Goal: Task Accomplishment & Management: Complete application form

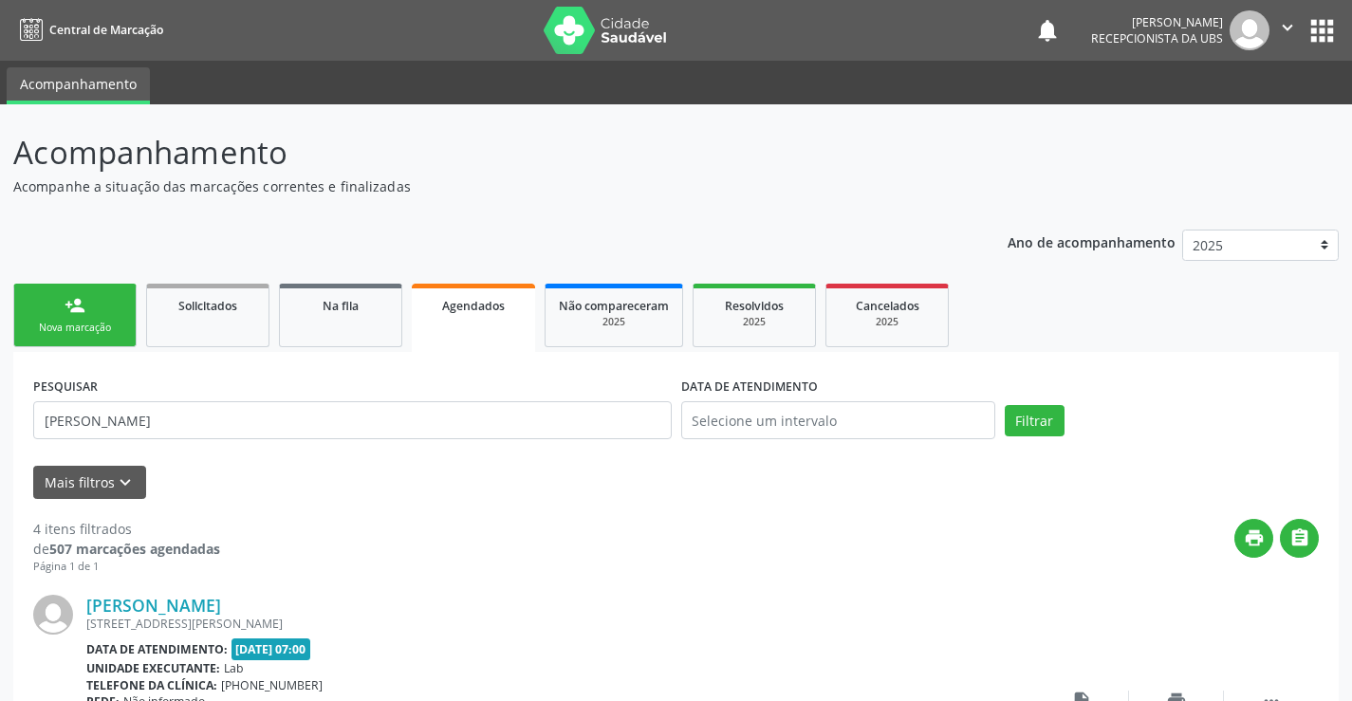
click at [107, 327] on div "Nova marcação" at bounding box center [75, 328] width 95 height 14
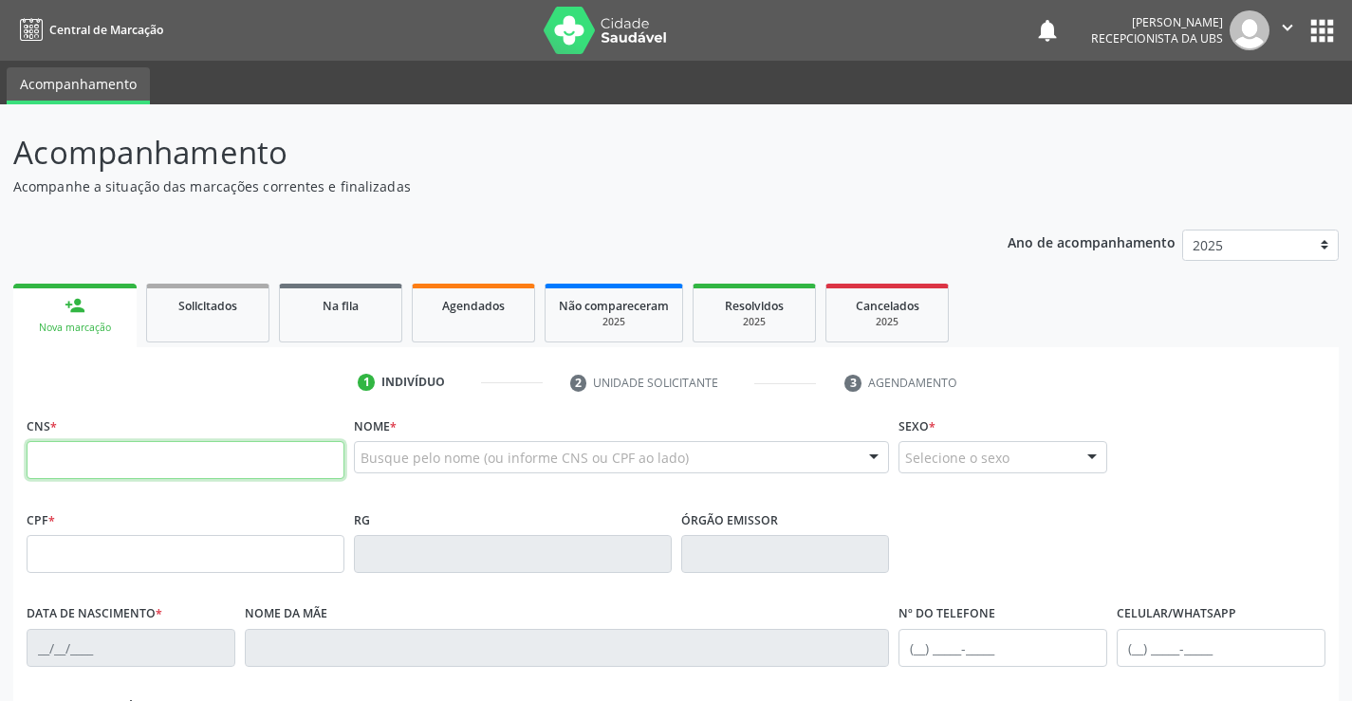
click at [115, 469] on input "text" at bounding box center [186, 460] width 318 height 38
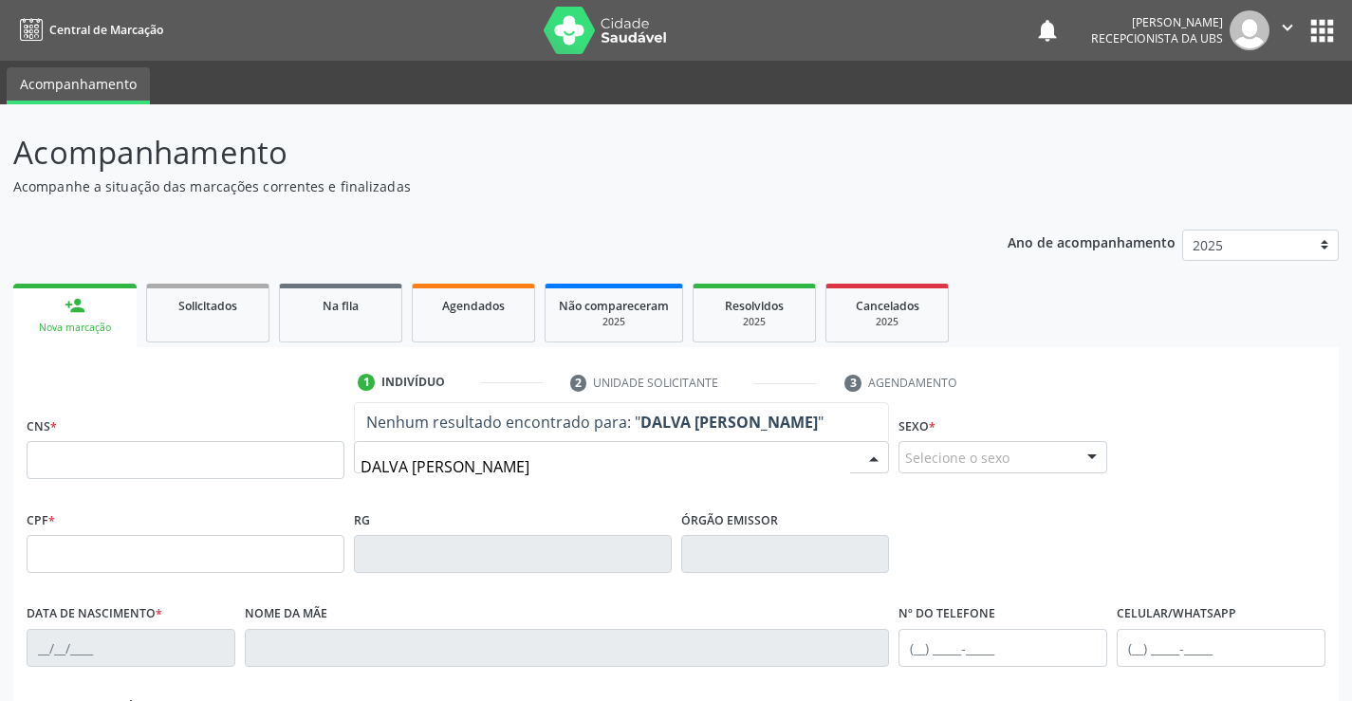
type input "DALVA [PERSON_NAME]"
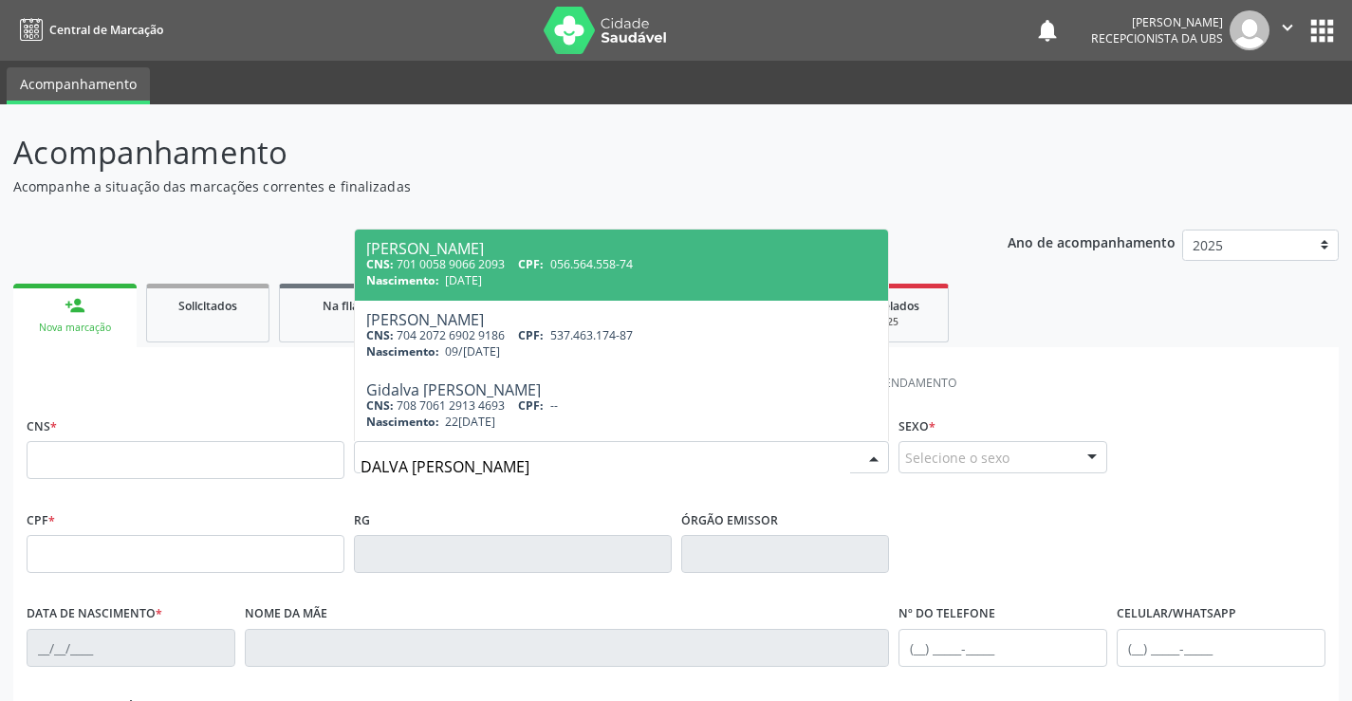
click at [598, 278] on div "Nascimento: [DATE]" at bounding box center [622, 280] width 512 height 16
type input "701 0058 9066 2093"
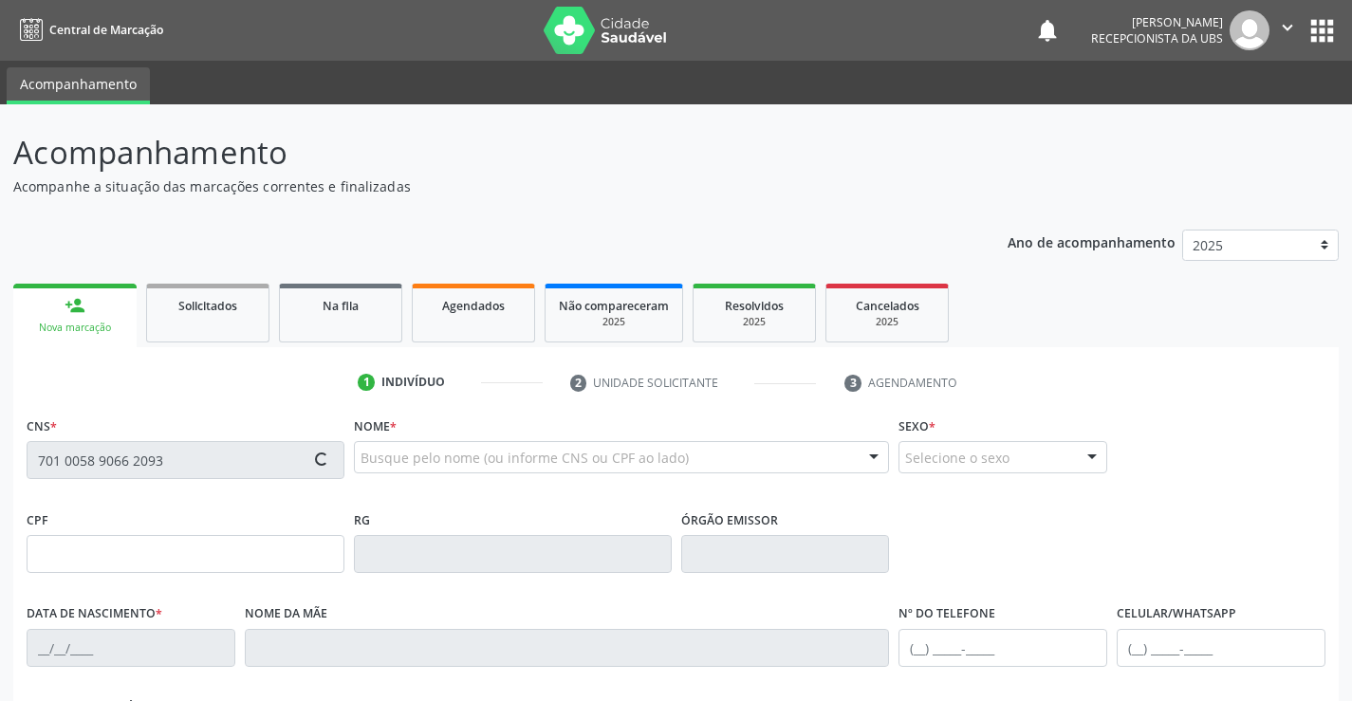
type input "056.564.558-74"
type input "[DATE]"
type input "[PERSON_NAME]"
type input "[PHONE_NUMBER]"
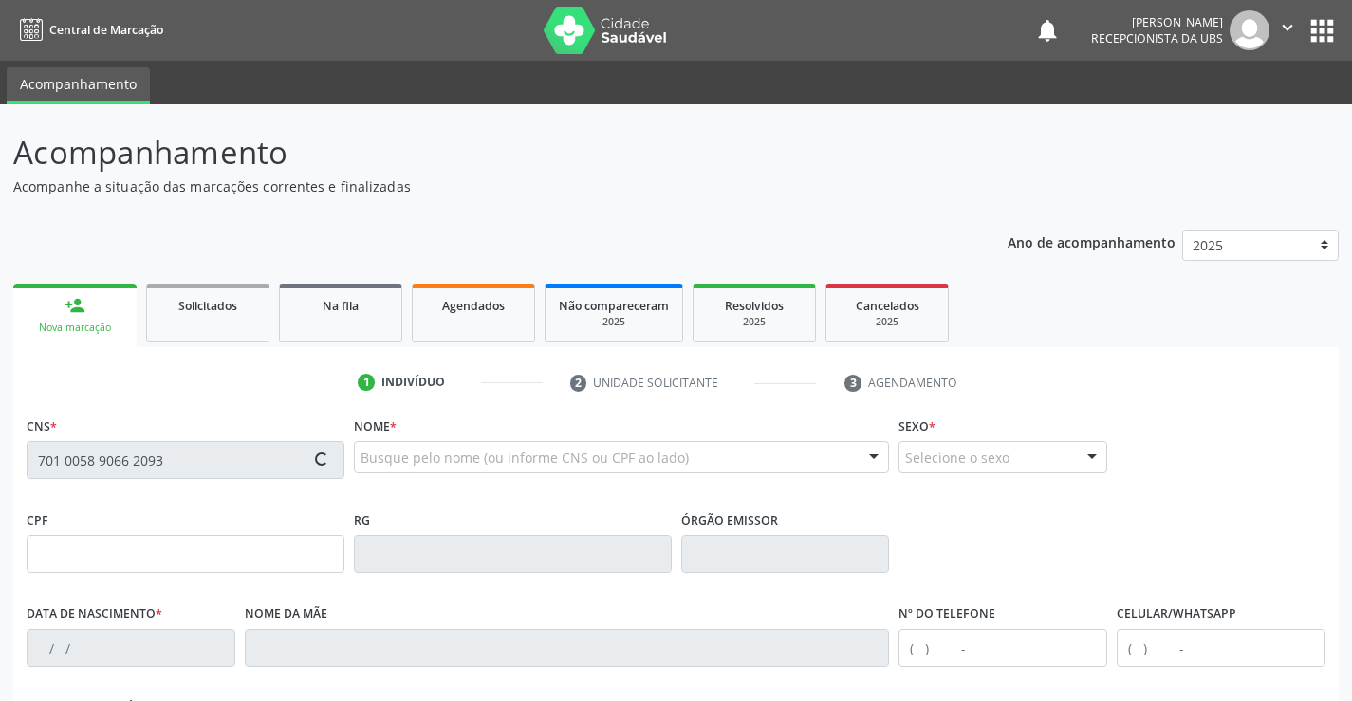
type input "258.035.278-31"
type input "1222"
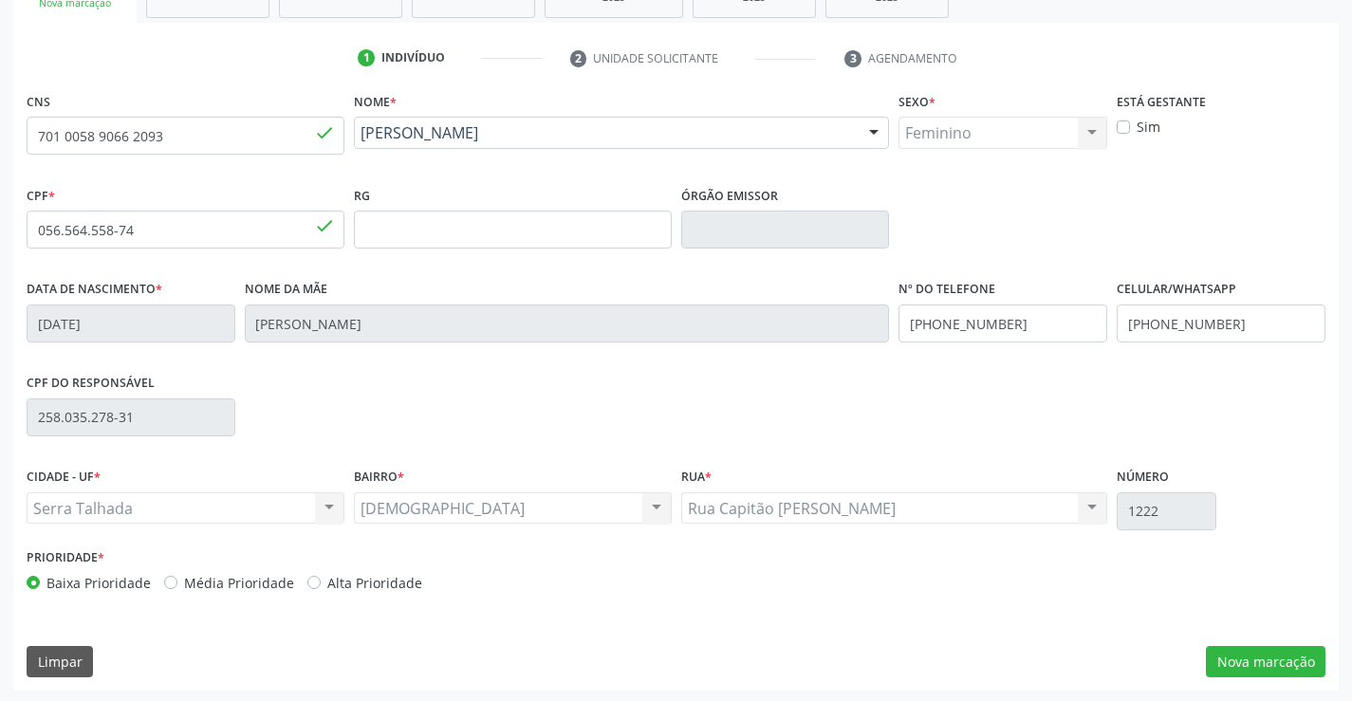
scroll to position [327, 0]
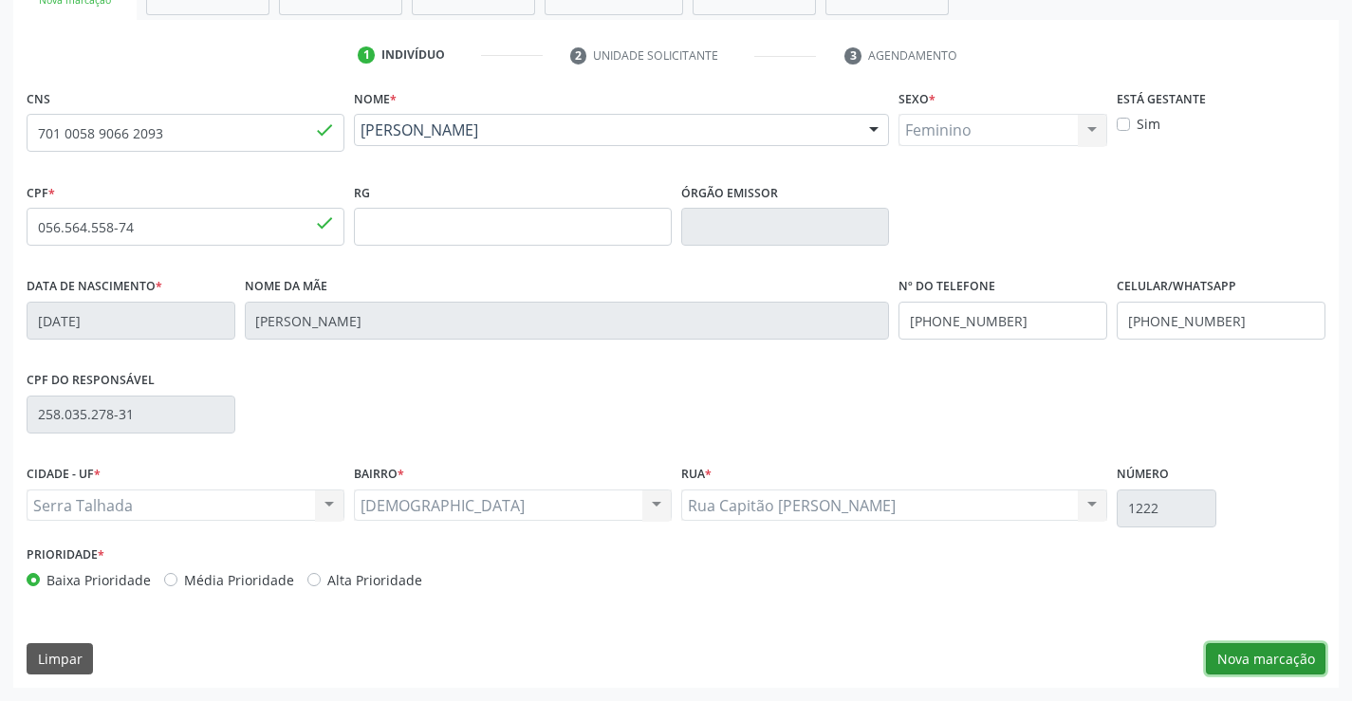
click at [1246, 658] on button "Nova marcação" at bounding box center [1266, 659] width 120 height 32
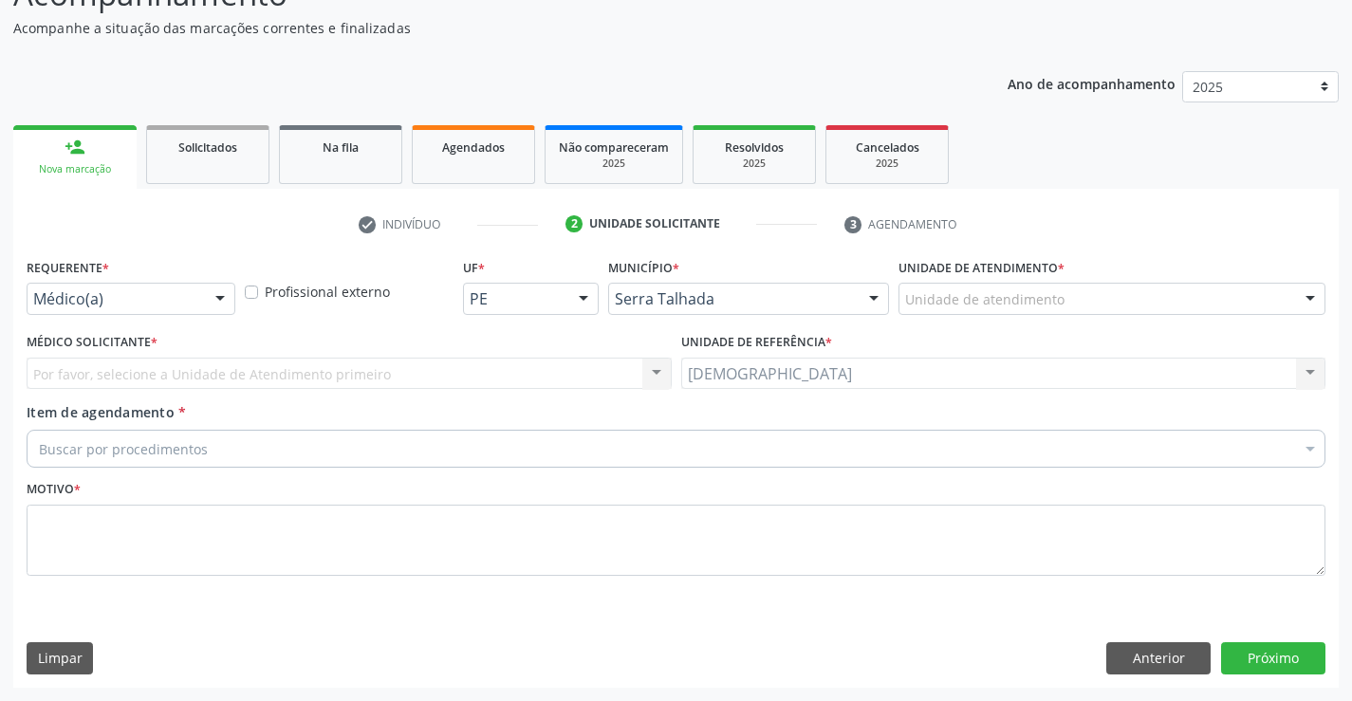
scroll to position [158, 0]
click at [218, 289] on div at bounding box center [220, 300] width 28 height 32
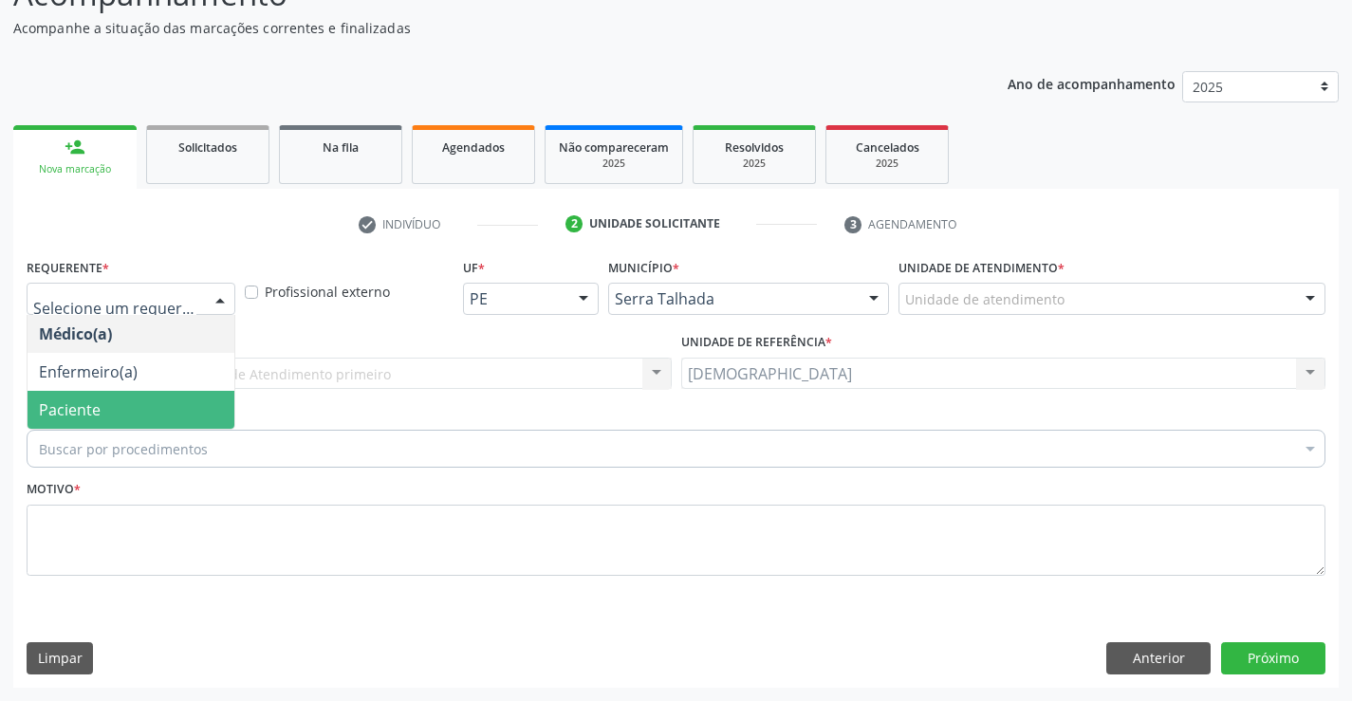
click at [48, 408] on span "Paciente" at bounding box center [70, 410] width 62 height 21
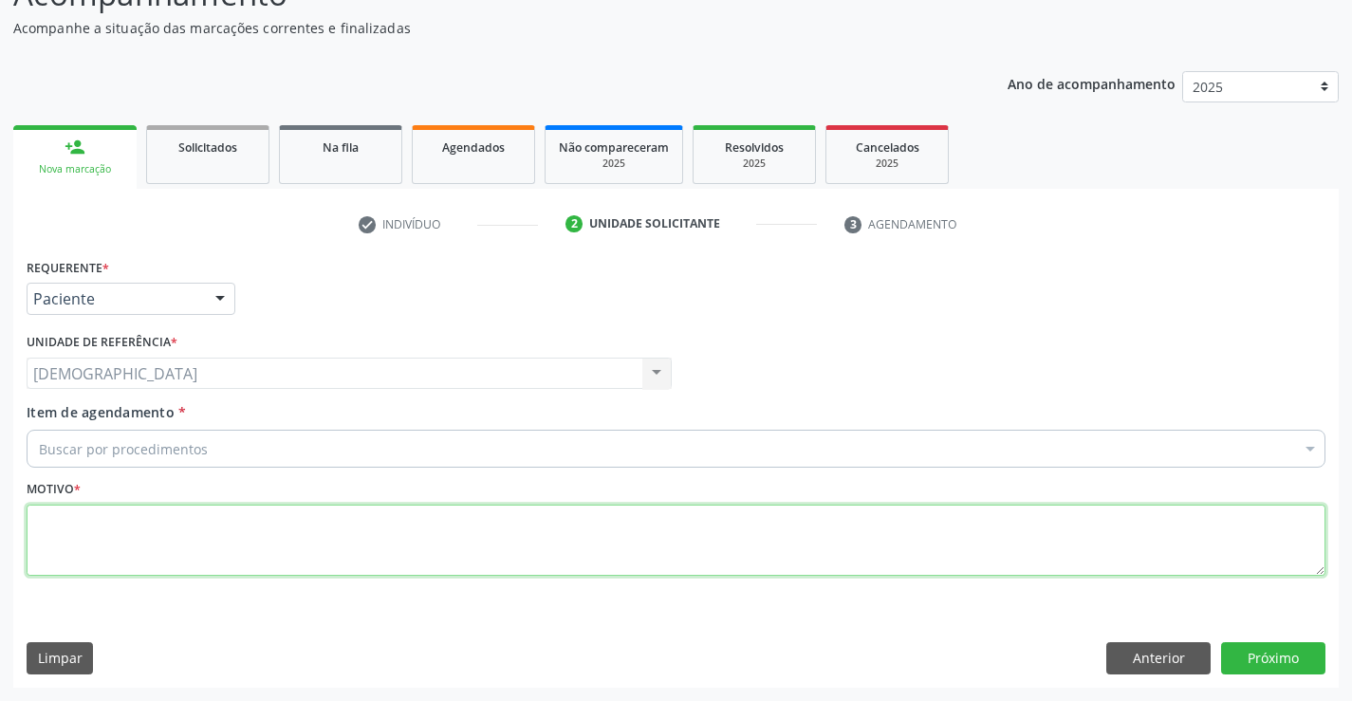
click at [34, 545] on textarea at bounding box center [676, 541] width 1299 height 72
type textarea "."
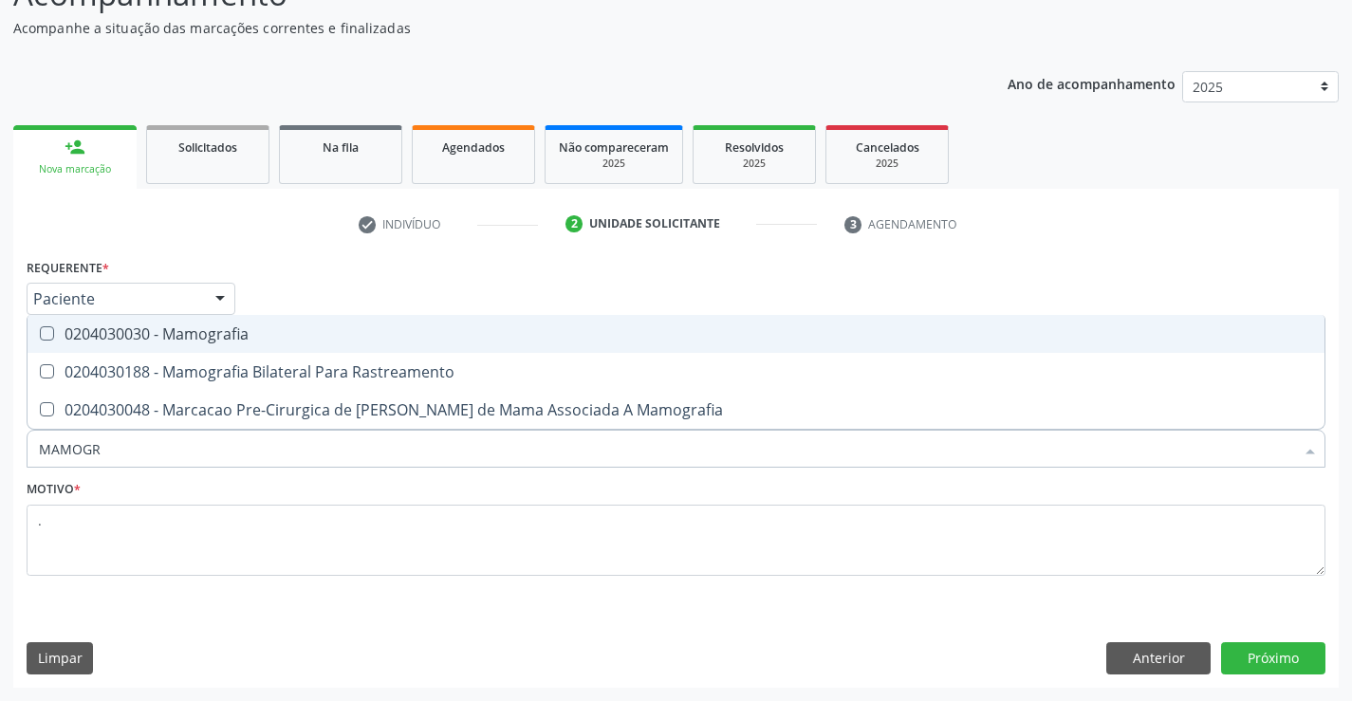
type input "MAMOGRA"
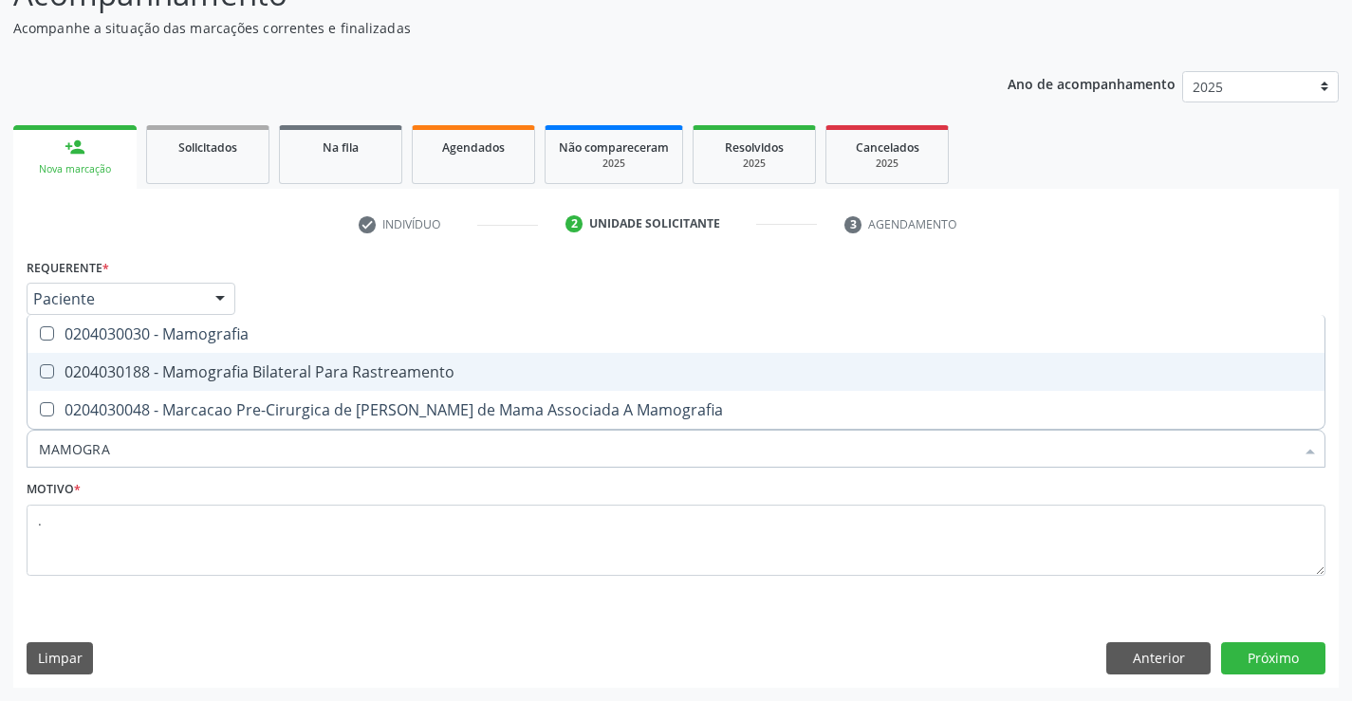
click at [121, 379] on div "0204030188 - Mamografia Bilateral Para Rastreamento" at bounding box center [676, 371] width 1275 height 15
checkbox Rastreamento "true"
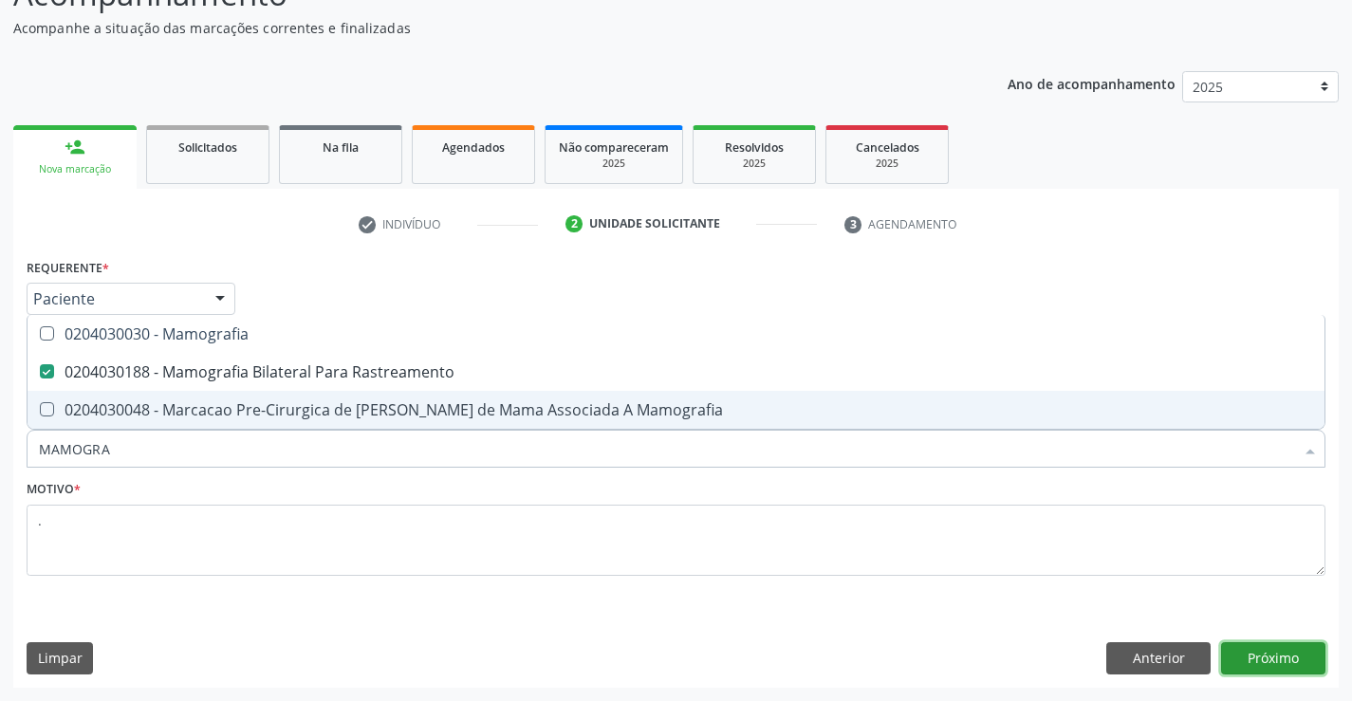
click at [1295, 652] on button "Próximo" at bounding box center [1273, 659] width 104 height 32
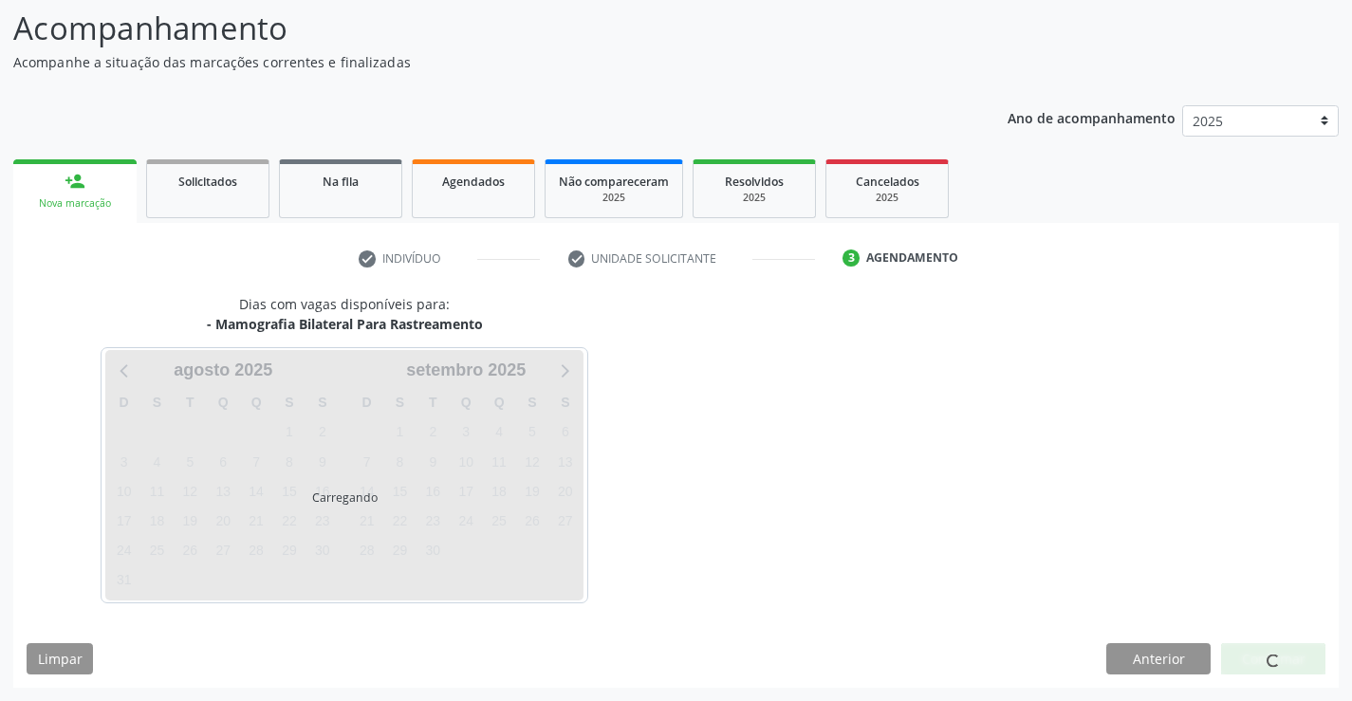
scroll to position [124, 0]
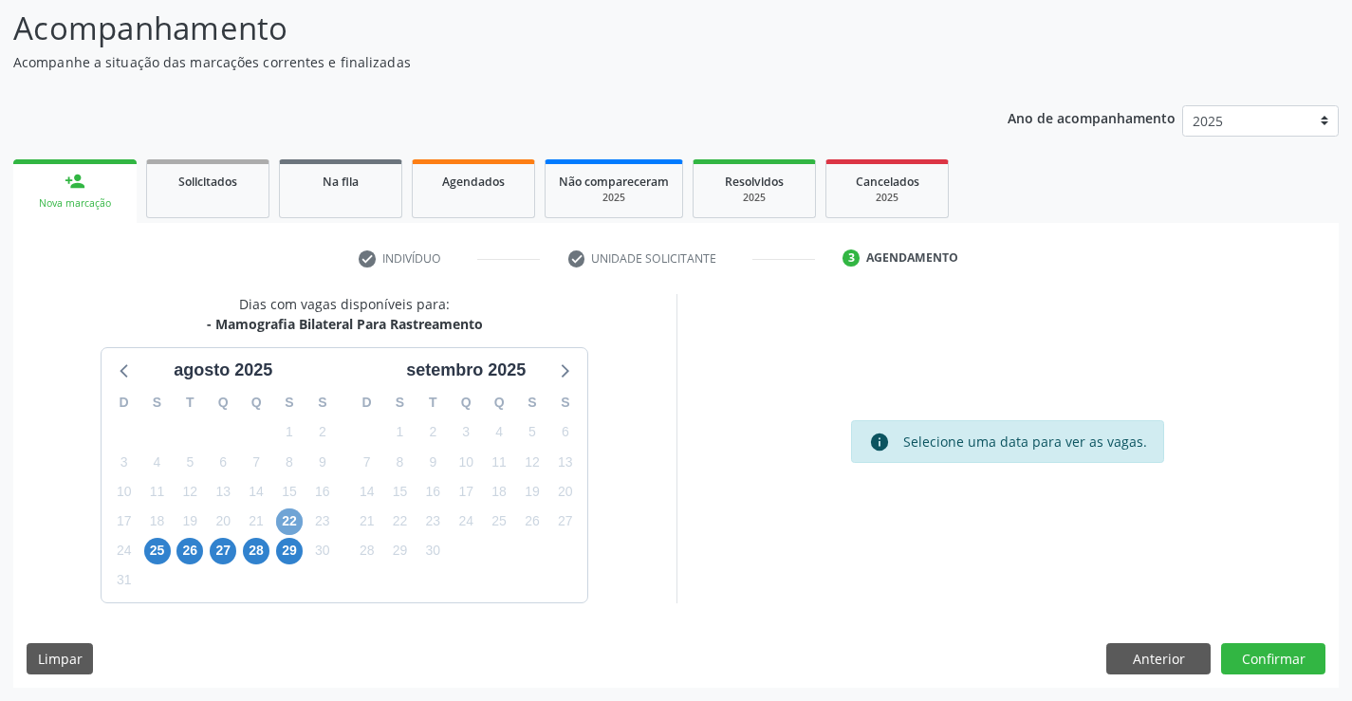
click at [294, 522] on span "22" at bounding box center [289, 522] width 27 height 27
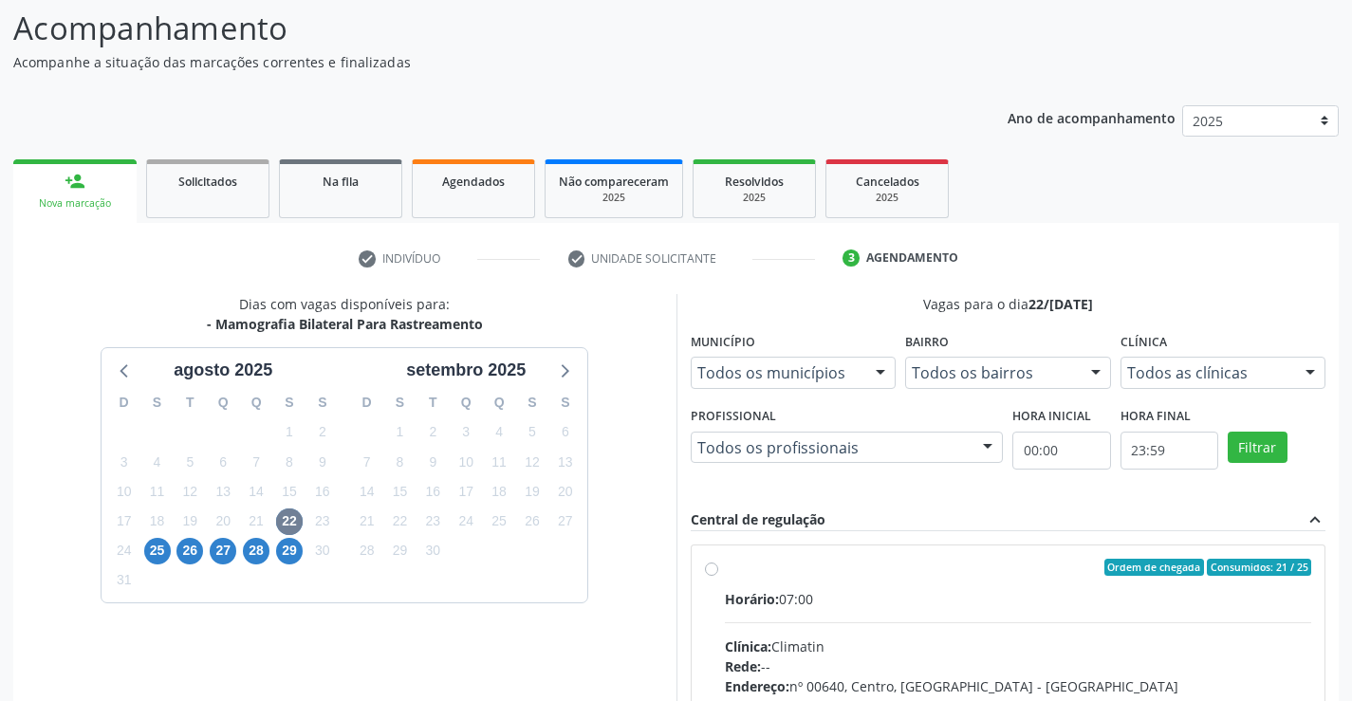
click at [718, 569] on div "Ordem de chegada Consumidos: 21 / 25 Horário: 07:00 Clínica: Climatin Rede: -- …" at bounding box center [1008, 704] width 607 height 291
radio input "true"
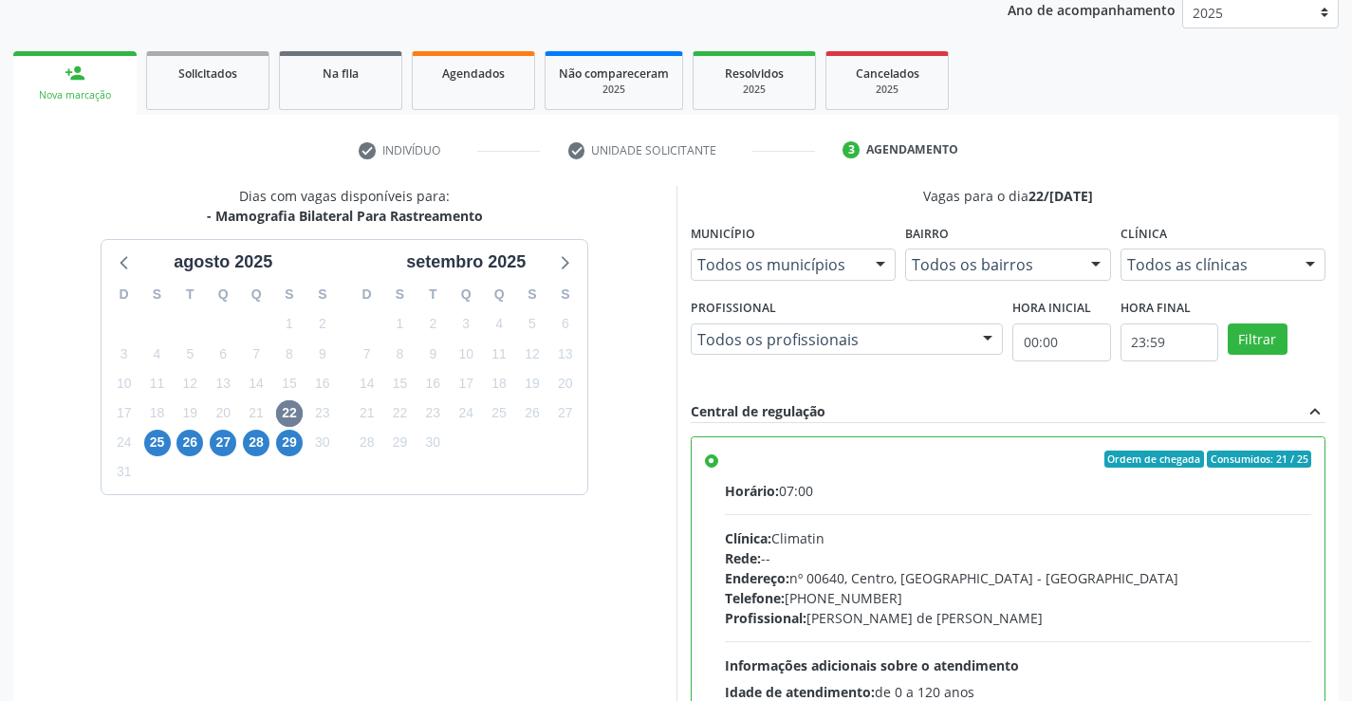
scroll to position [433, 0]
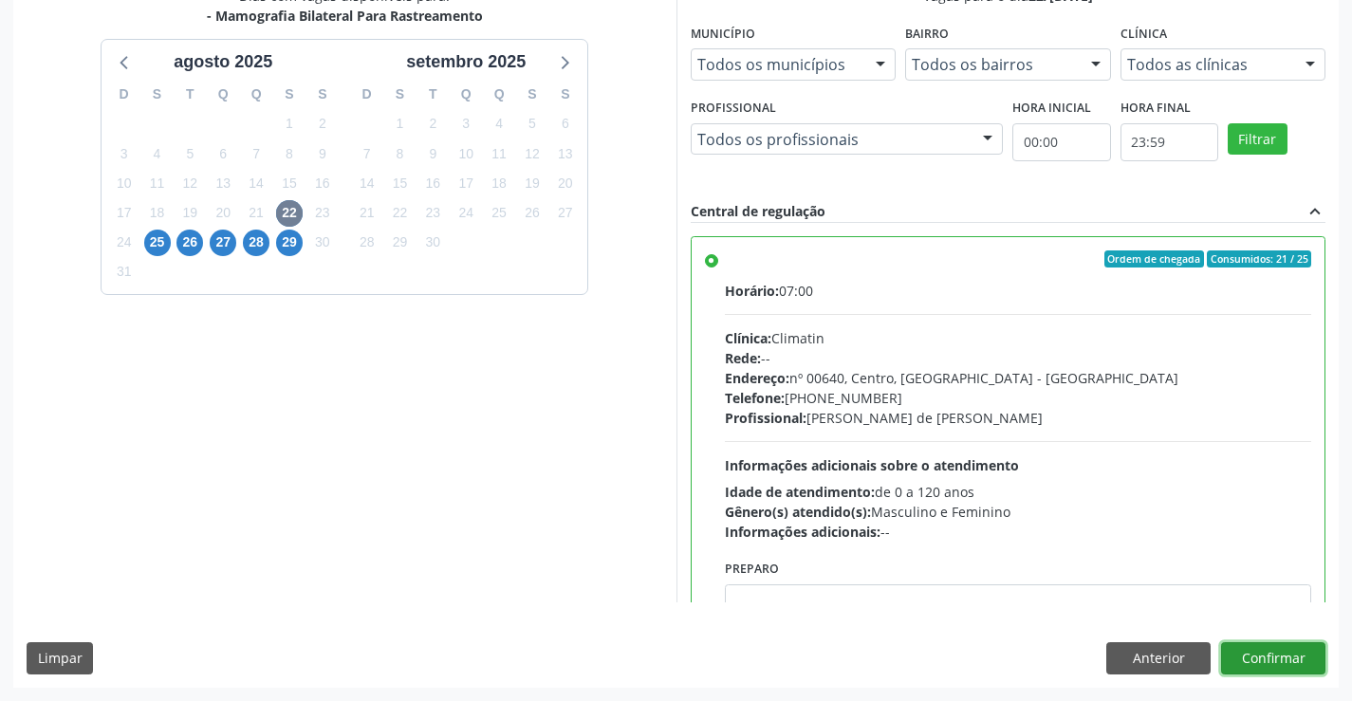
click at [1282, 652] on button "Confirmar" at bounding box center [1273, 659] width 104 height 32
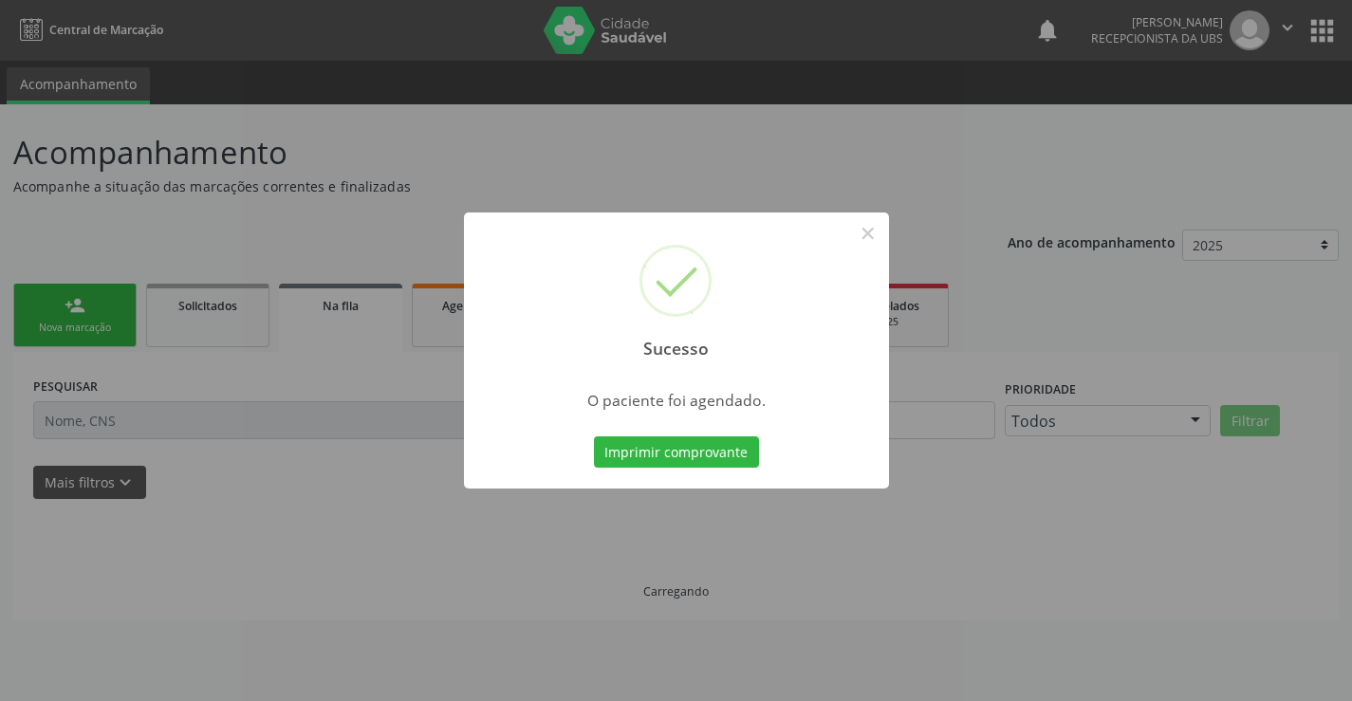
scroll to position [0, 0]
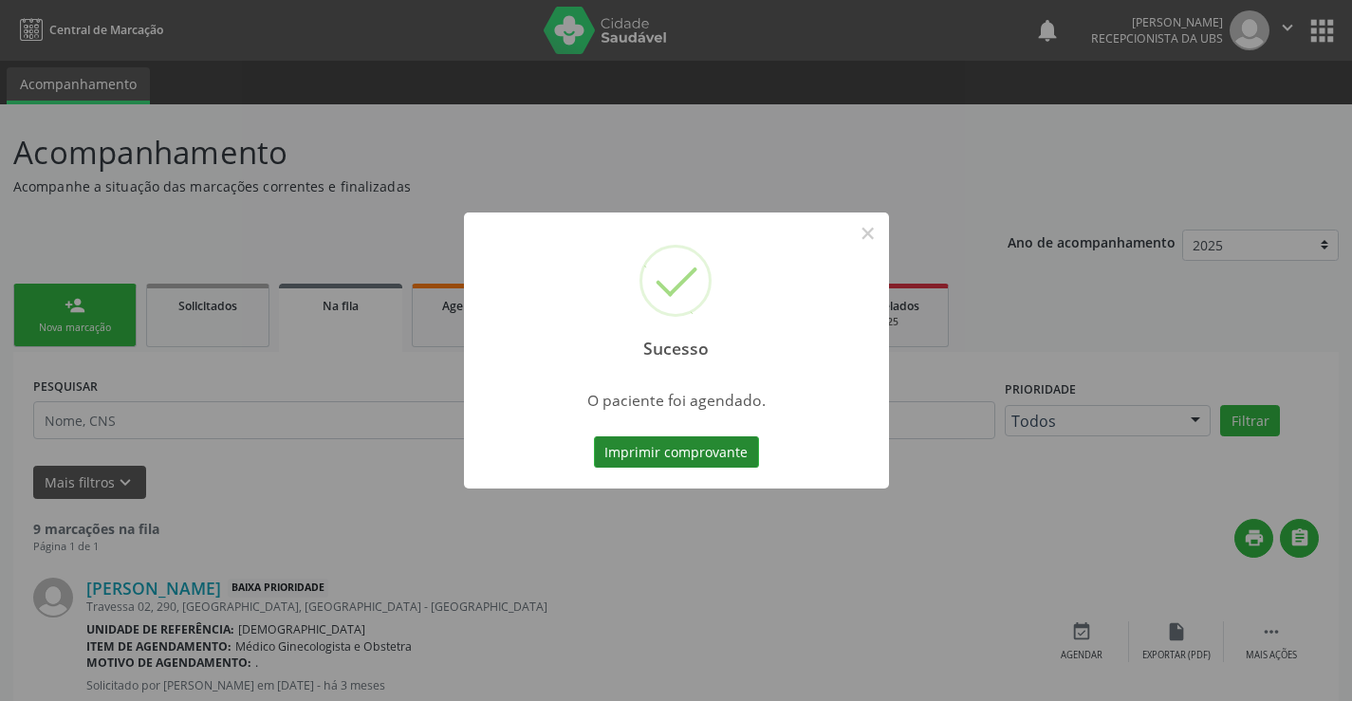
click at [639, 457] on button "Imprimir comprovante" at bounding box center [676, 453] width 165 height 32
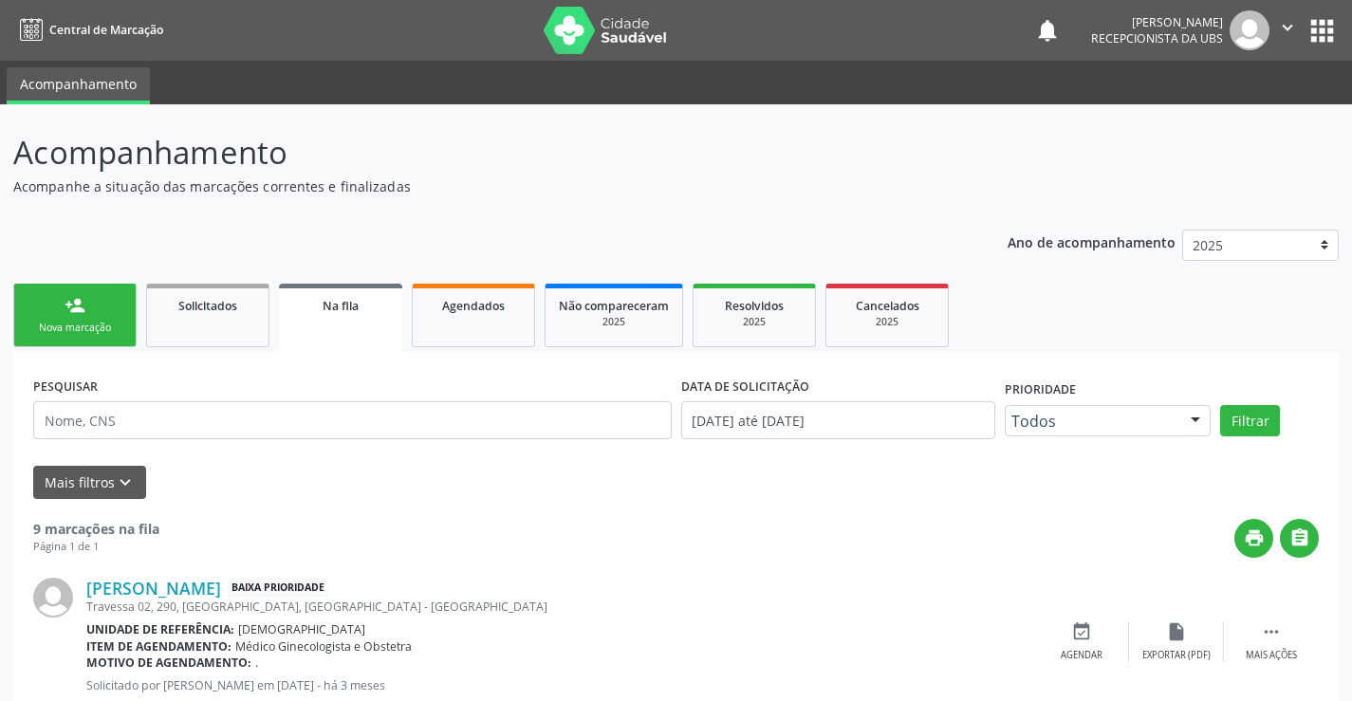
click at [93, 329] on div "Nova marcação" at bounding box center [75, 328] width 95 height 14
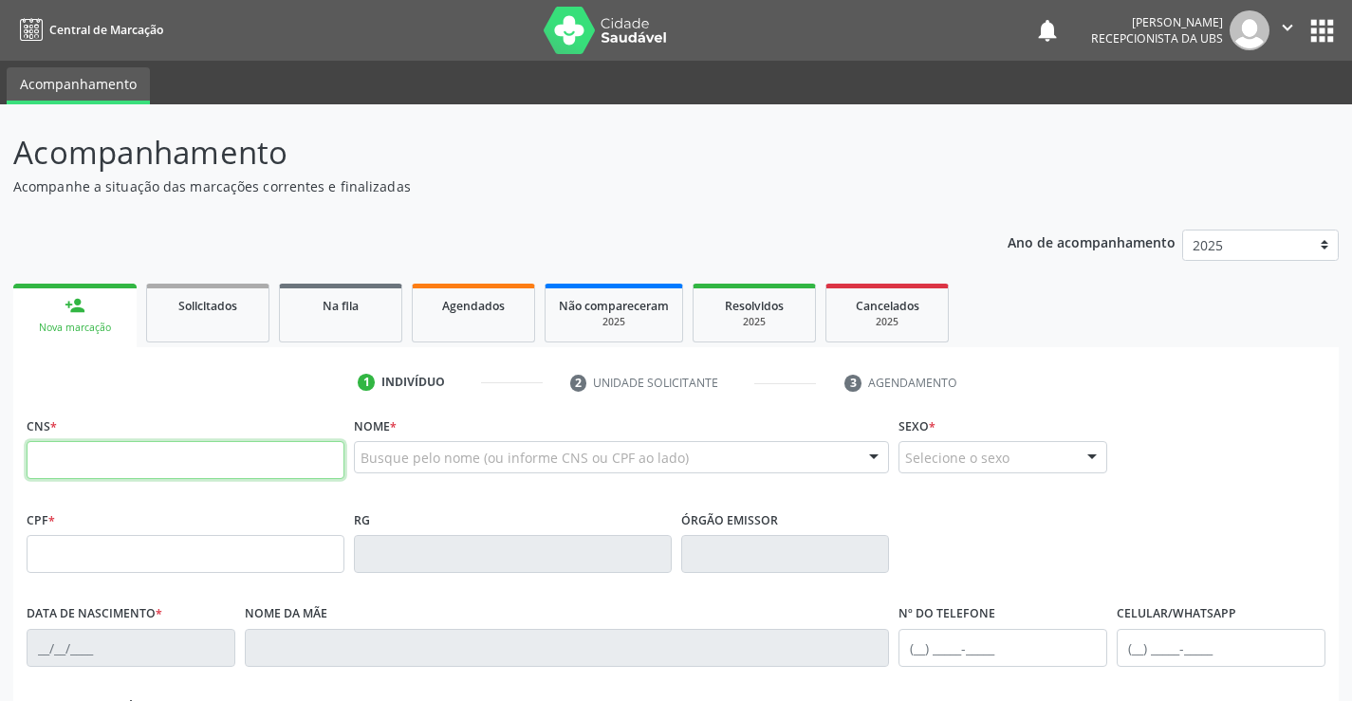
click at [80, 470] on input "text" at bounding box center [186, 460] width 318 height 38
type input "703 0078 6007 3276"
type input "[DATE]"
type input "[PERSON_NAME] das Montanhas Torres"
type input "[PHONE_NUMBER]"
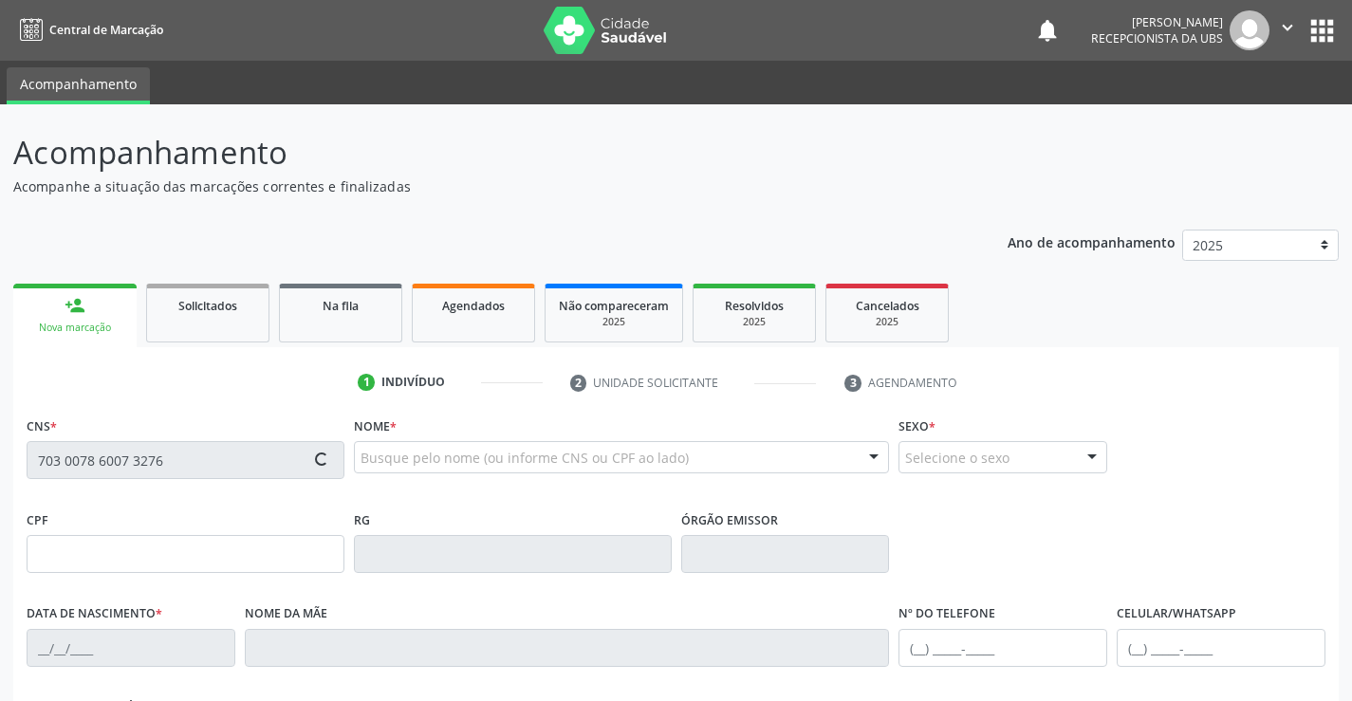
type input "[PHONE_NUMBER]"
type input "1259"
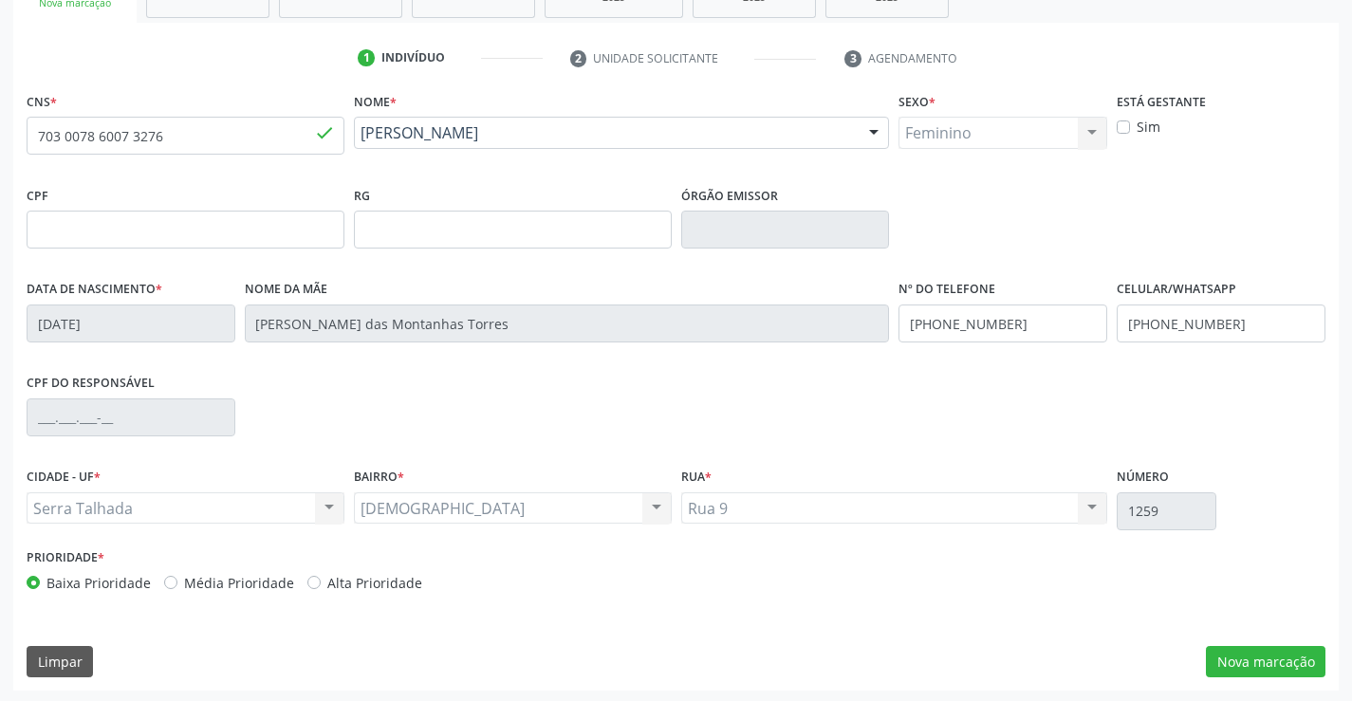
scroll to position [327, 0]
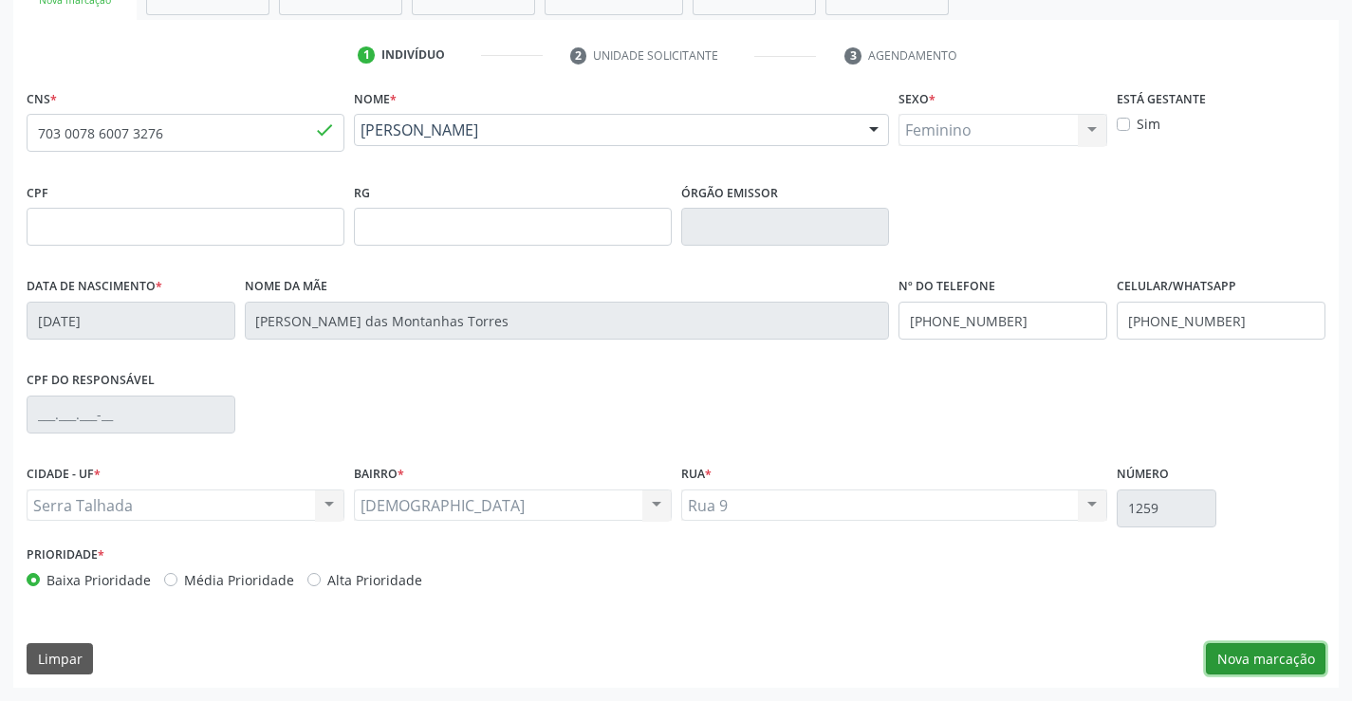
click at [1291, 656] on button "Nova marcação" at bounding box center [1266, 659] width 120 height 32
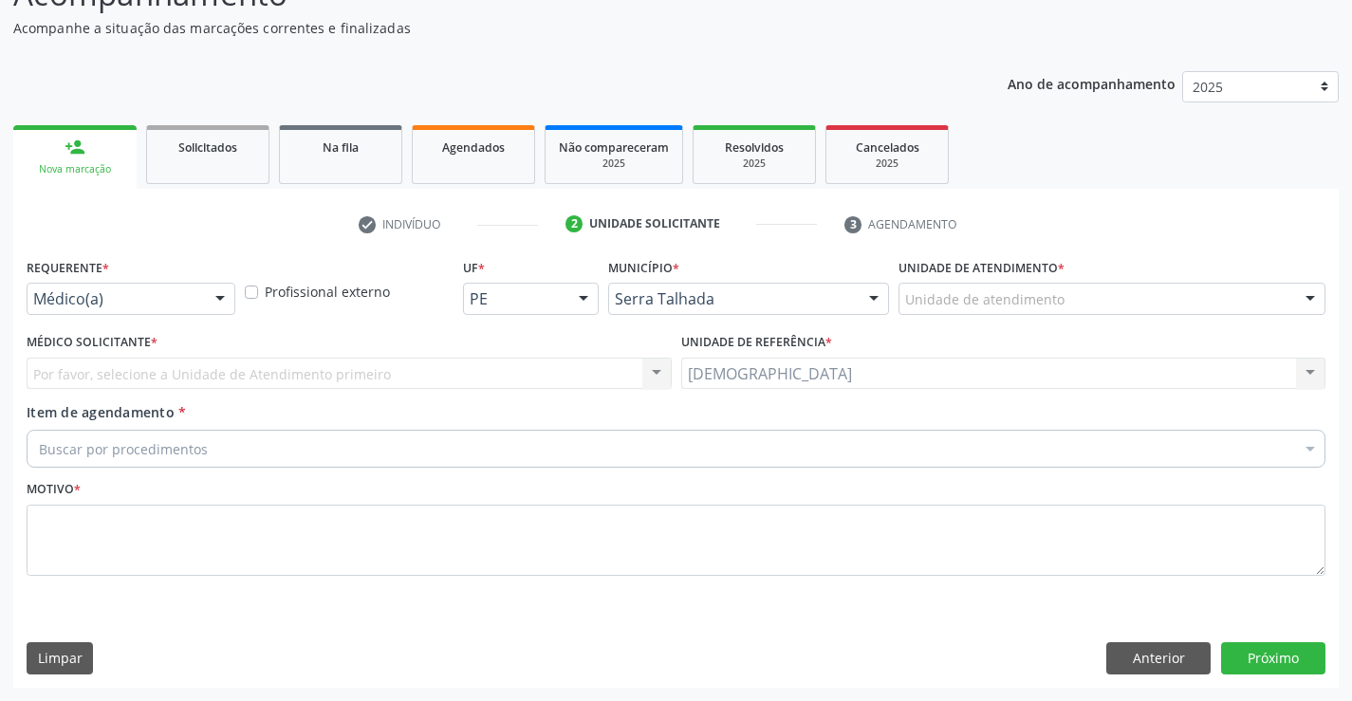
scroll to position [158, 0]
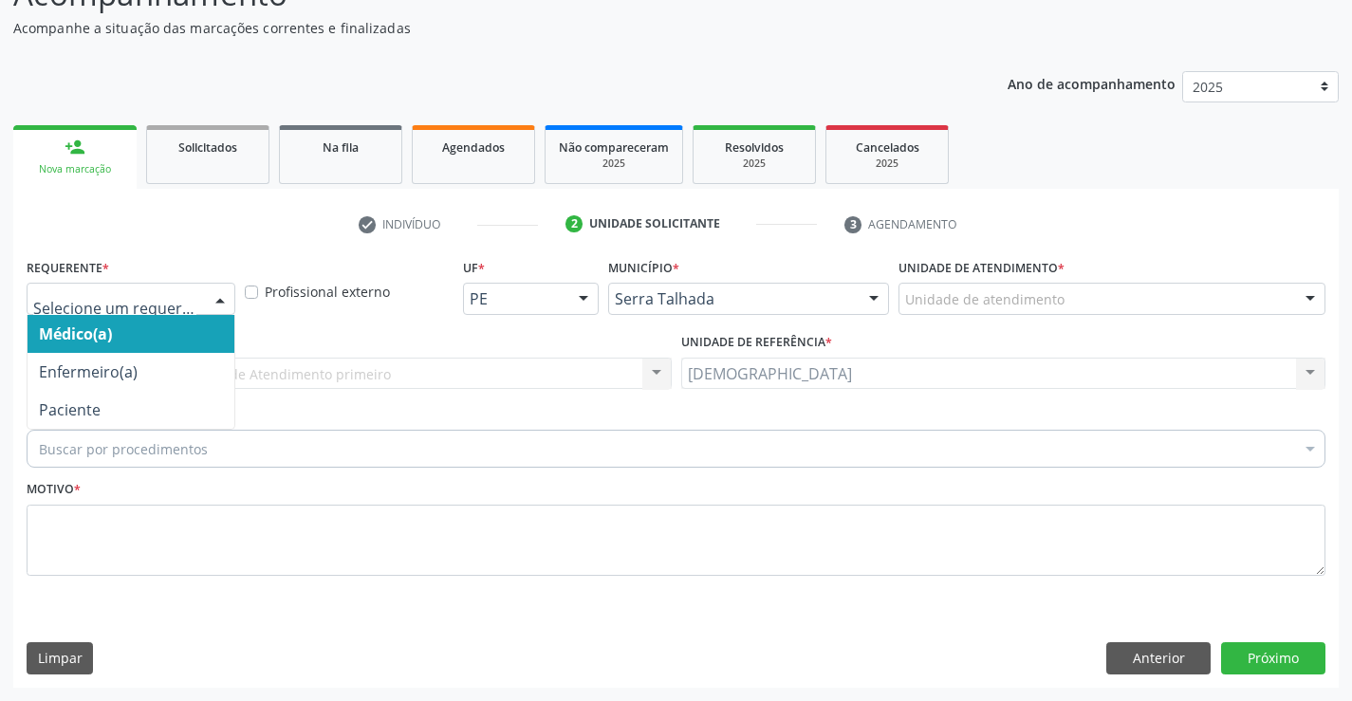
click at [218, 288] on div at bounding box center [220, 300] width 28 height 32
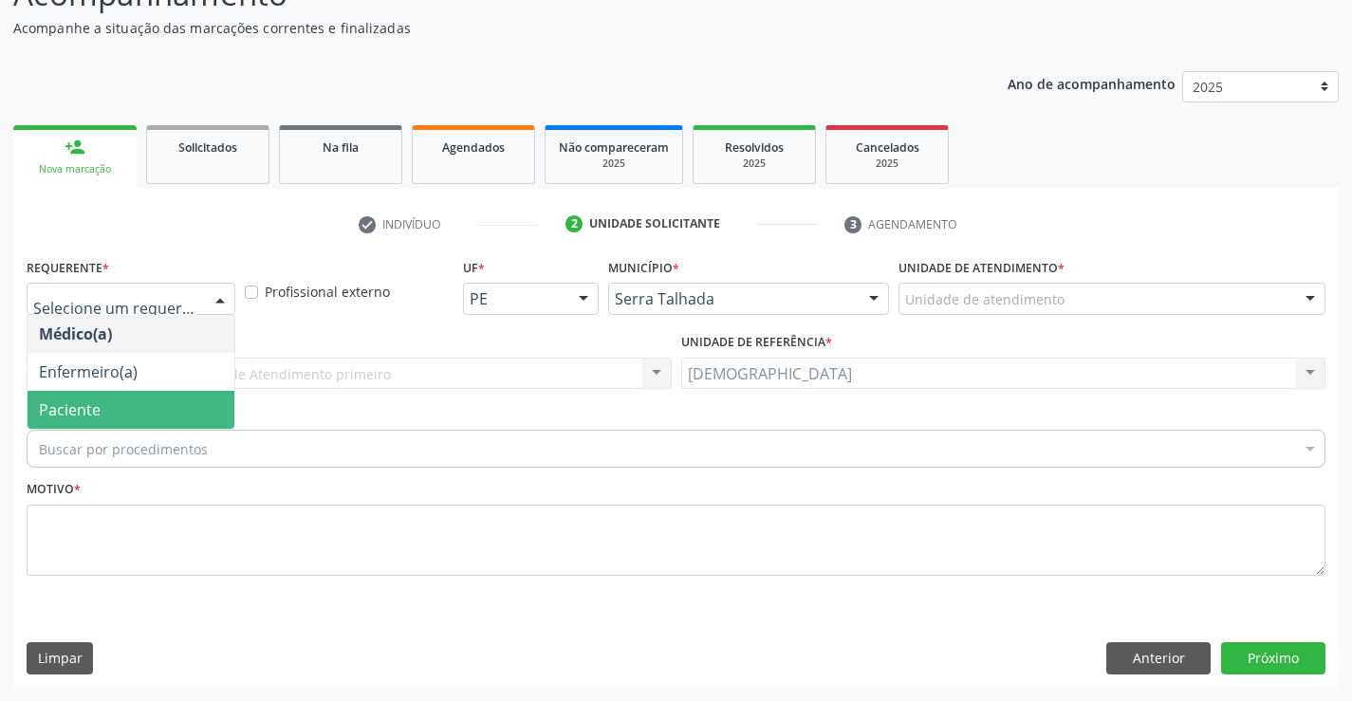
click at [85, 411] on span "Paciente" at bounding box center [70, 410] width 62 height 21
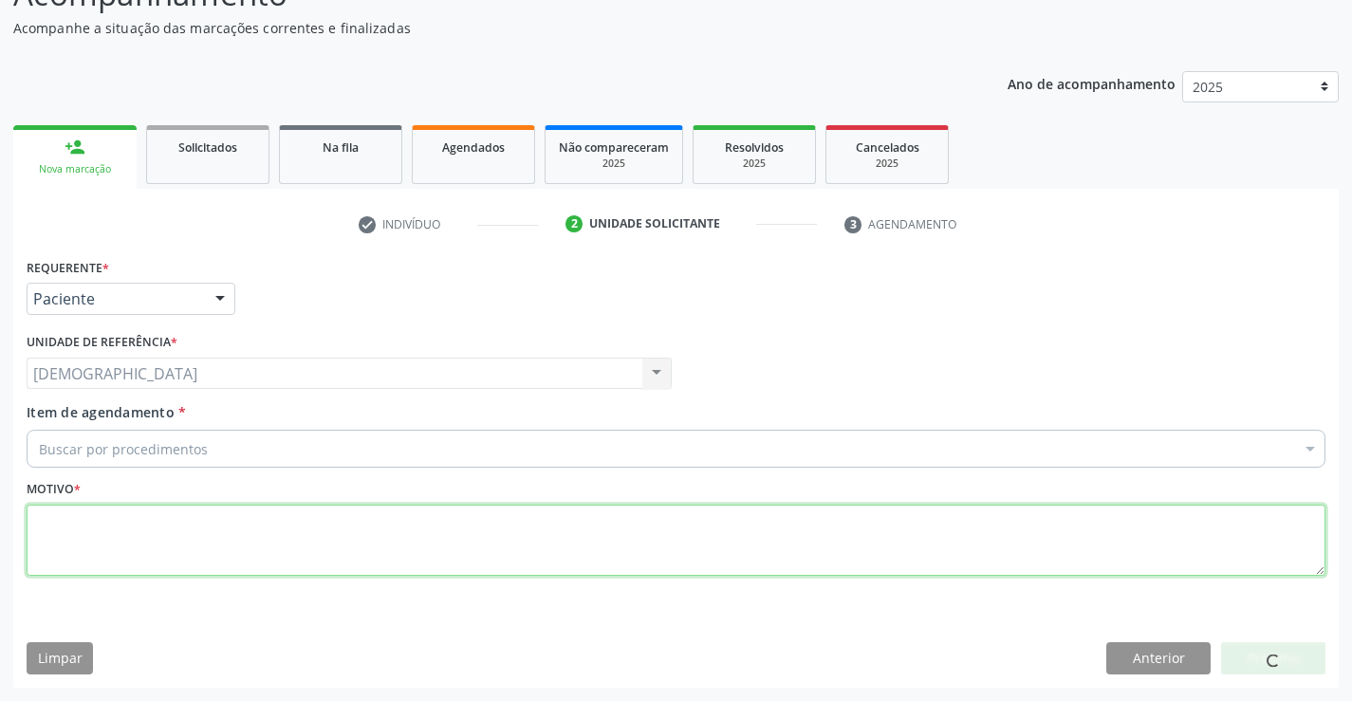
click at [103, 542] on textarea at bounding box center [676, 541] width 1299 height 72
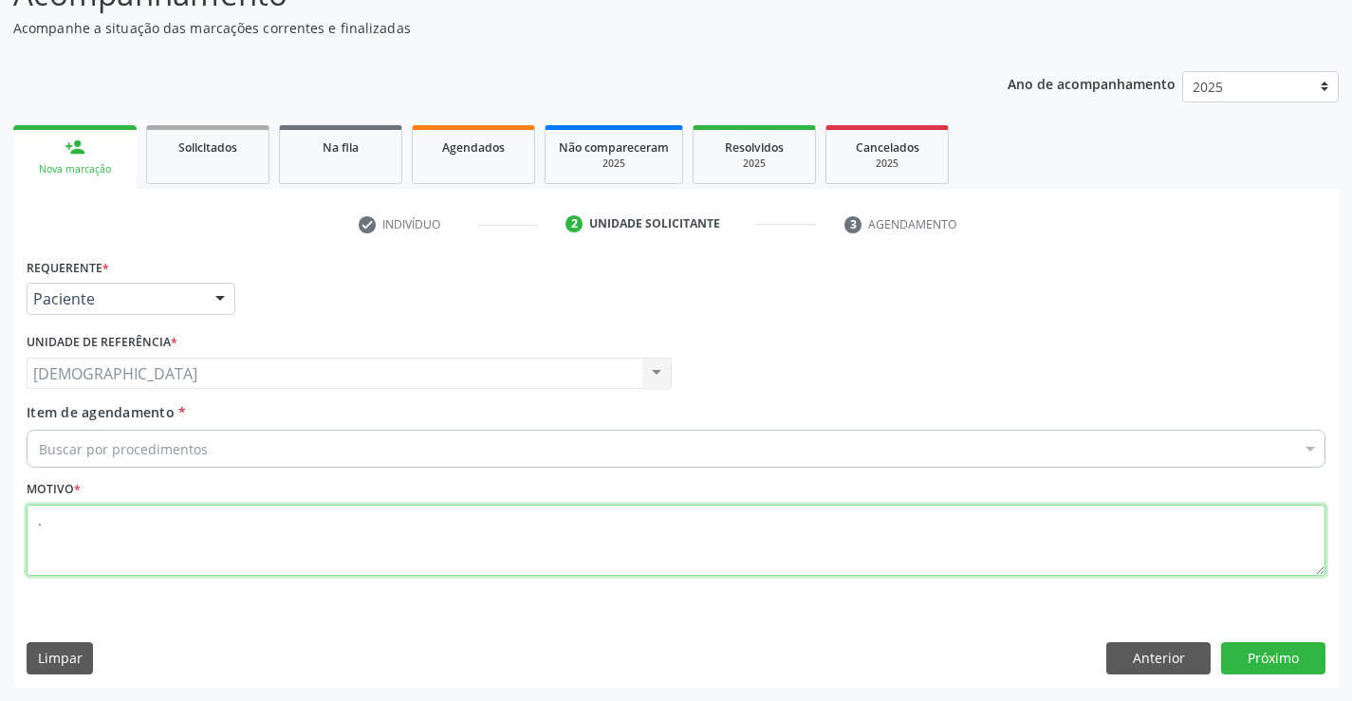
type textarea "."
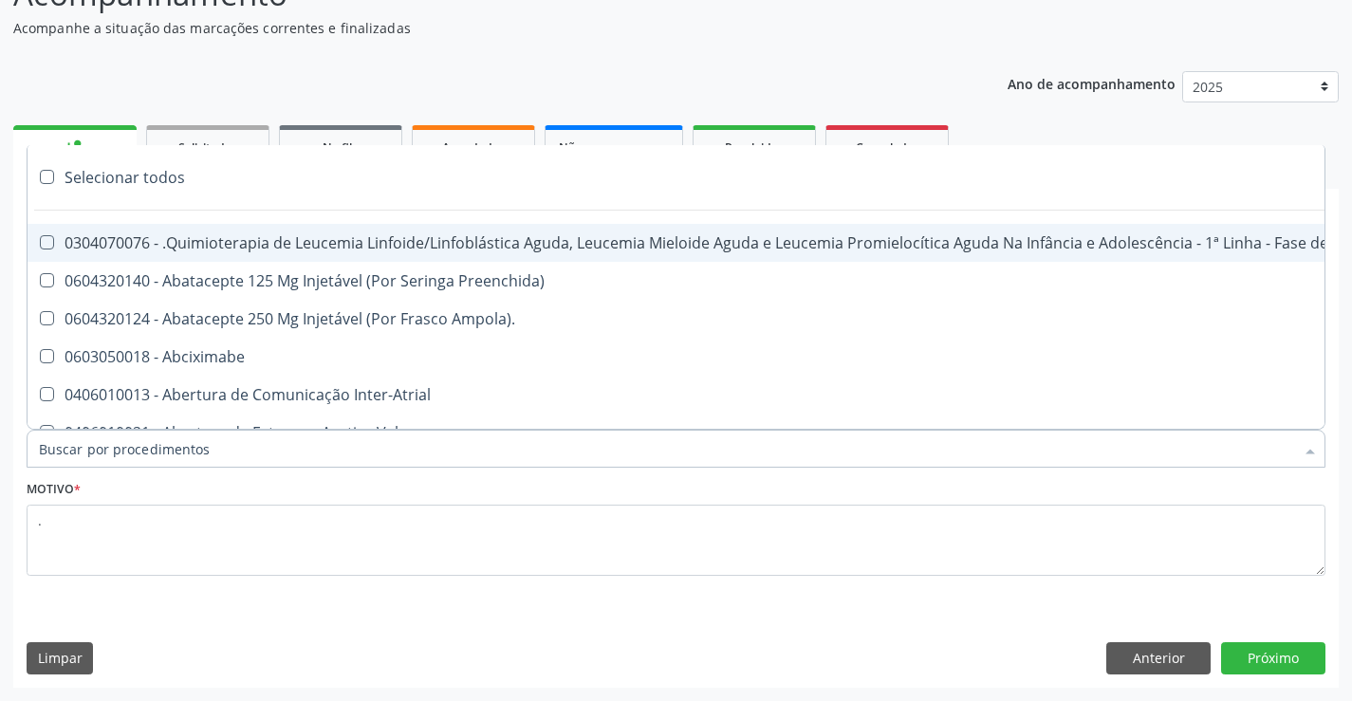
click at [245, 452] on div at bounding box center [676, 449] width 1299 height 38
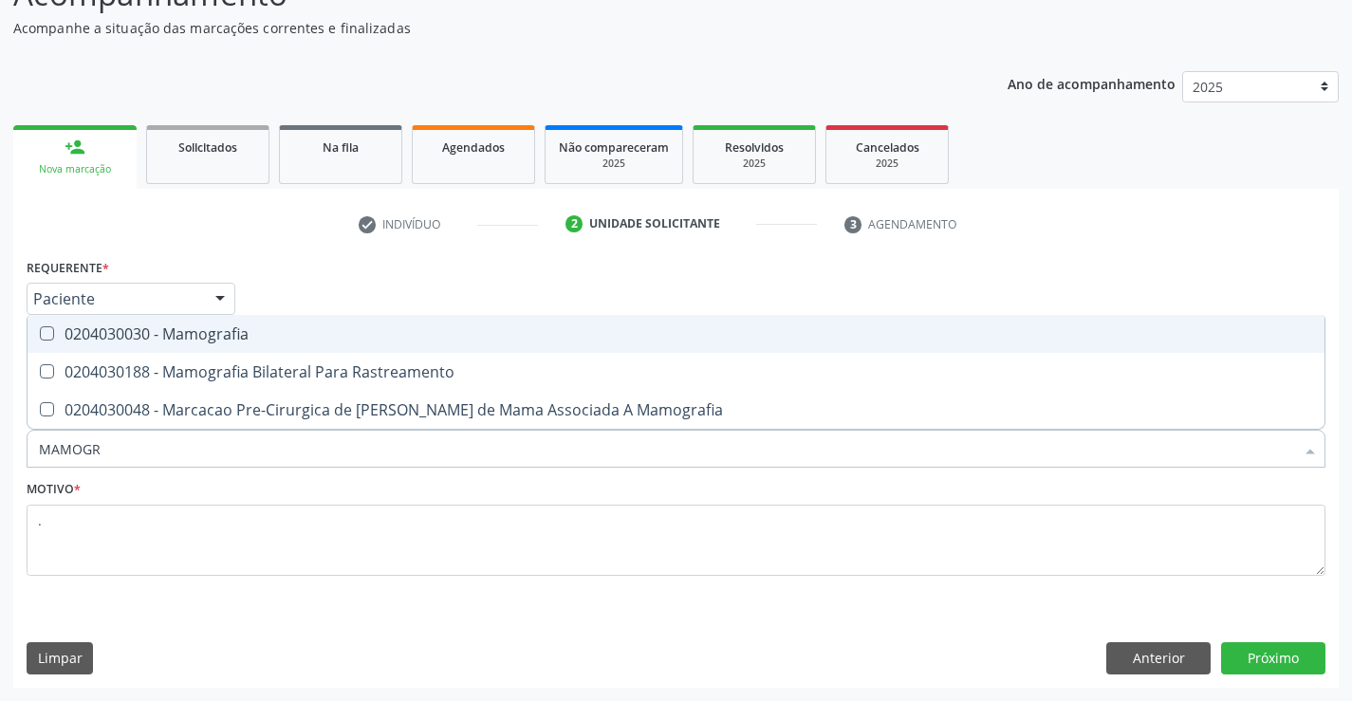
type input "MAMOGRA"
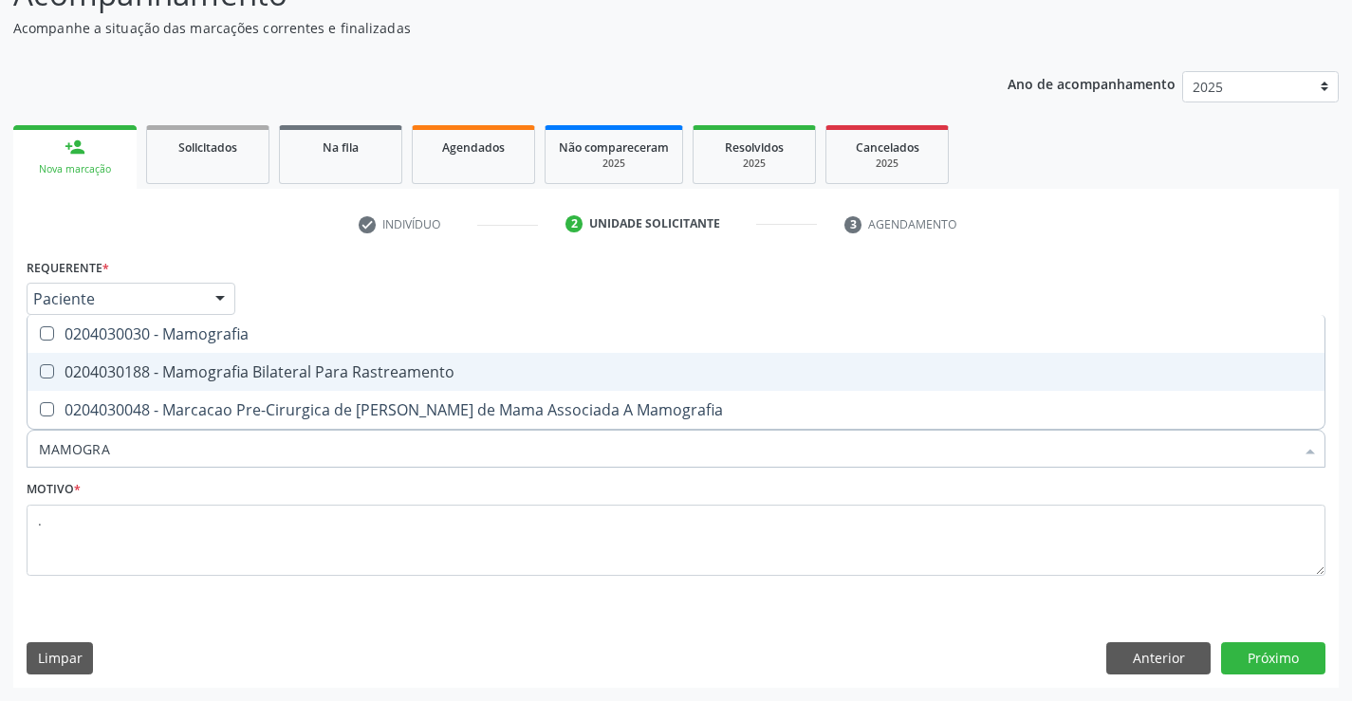
click at [319, 358] on span "0204030188 - Mamografia Bilateral Para Rastreamento" at bounding box center [676, 372] width 1297 height 38
checkbox Rastreamento "true"
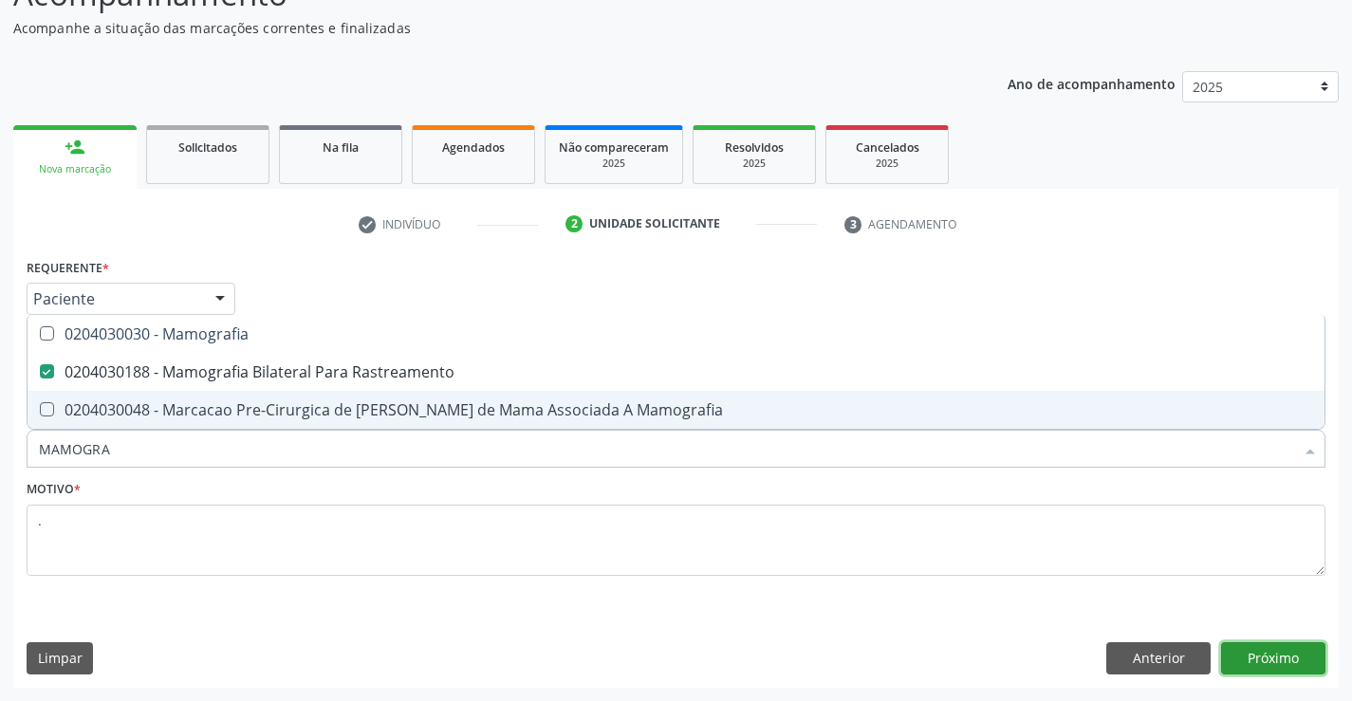
click at [1290, 643] on button "Próximo" at bounding box center [1273, 659] width 104 height 32
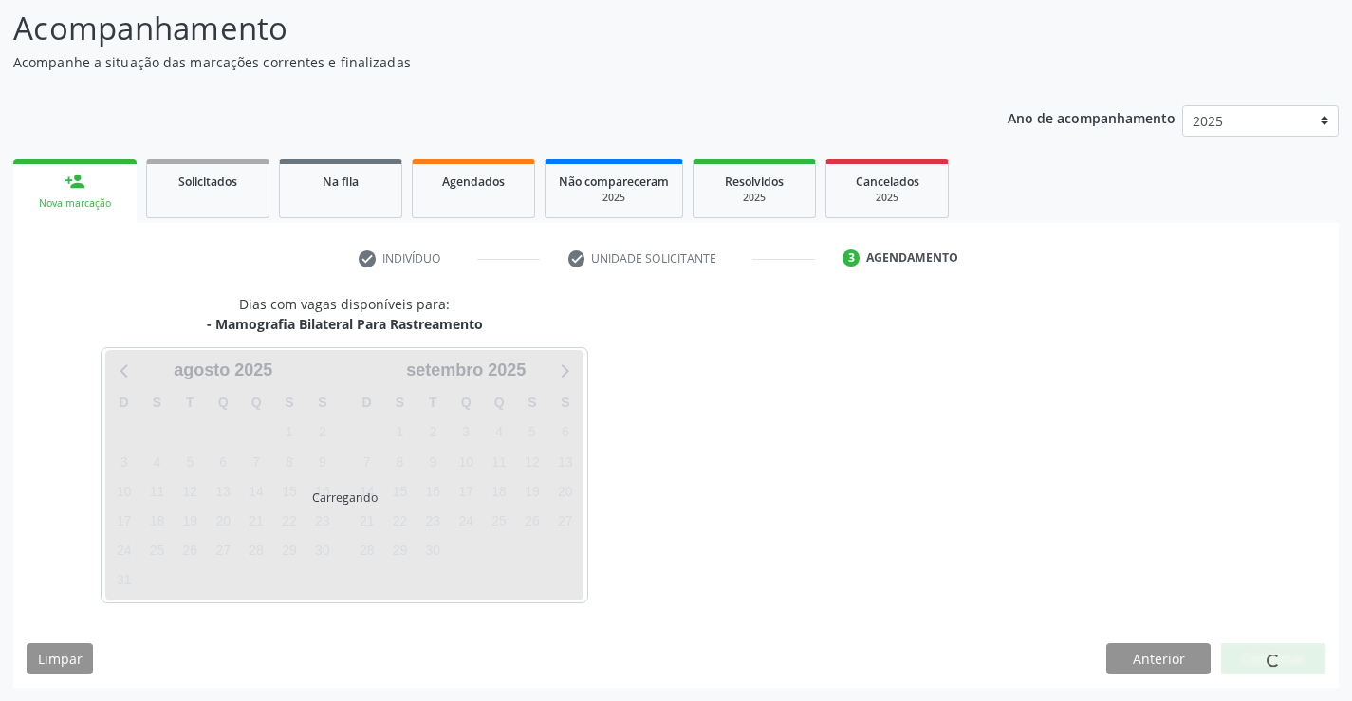
scroll to position [124, 0]
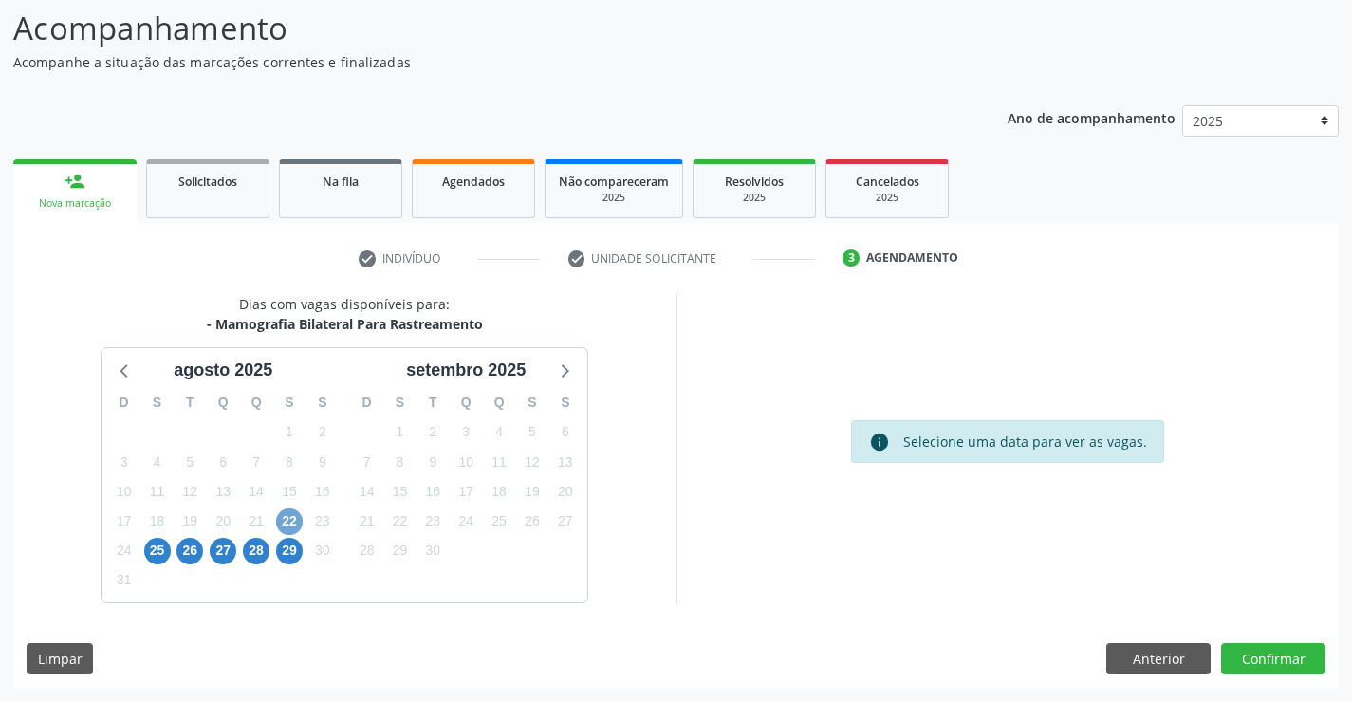
click at [292, 519] on span "22" at bounding box center [289, 522] width 27 height 27
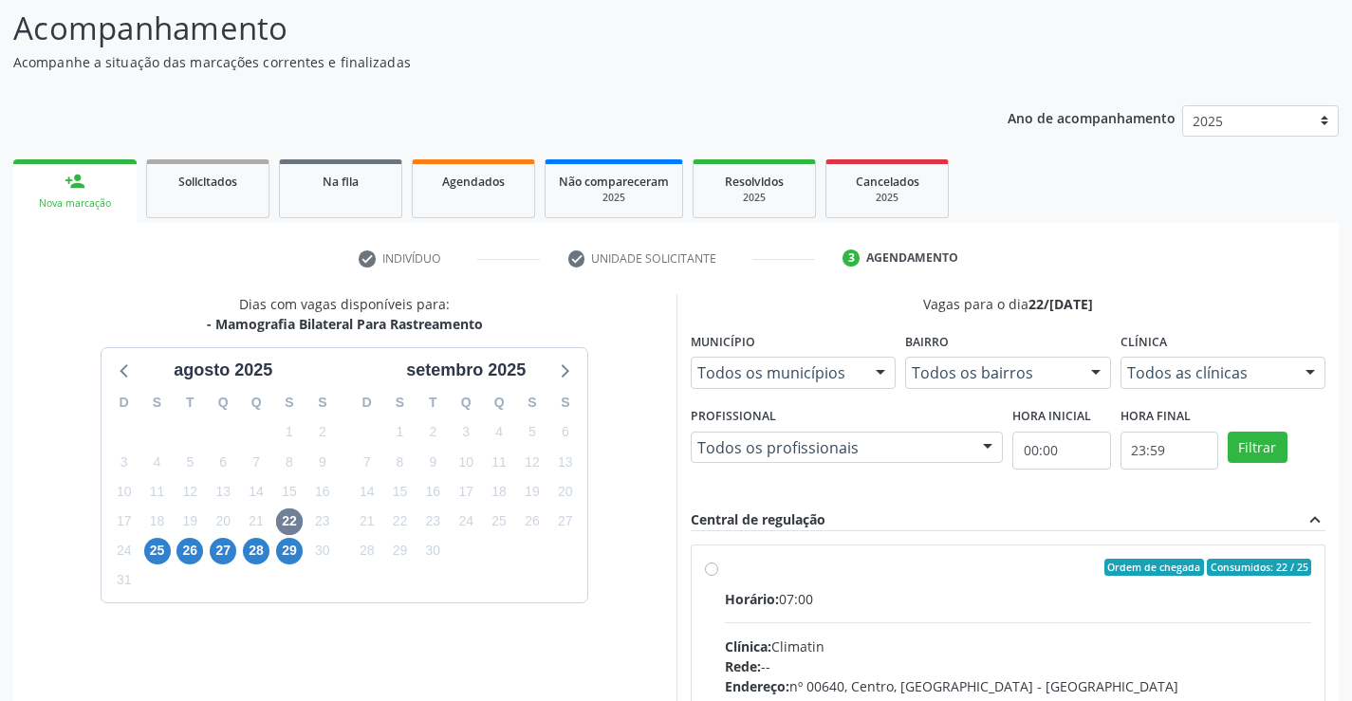
click at [829, 575] on div "Ordem de chegada Consumidos: 22 / 25" at bounding box center [1018, 567] width 587 height 17
click at [718, 575] on input "Ordem de chegada Consumidos: 22 / 25 Horário: 07:00 Clínica: Climatin Rede: -- …" at bounding box center [711, 567] width 13 height 17
radio input "true"
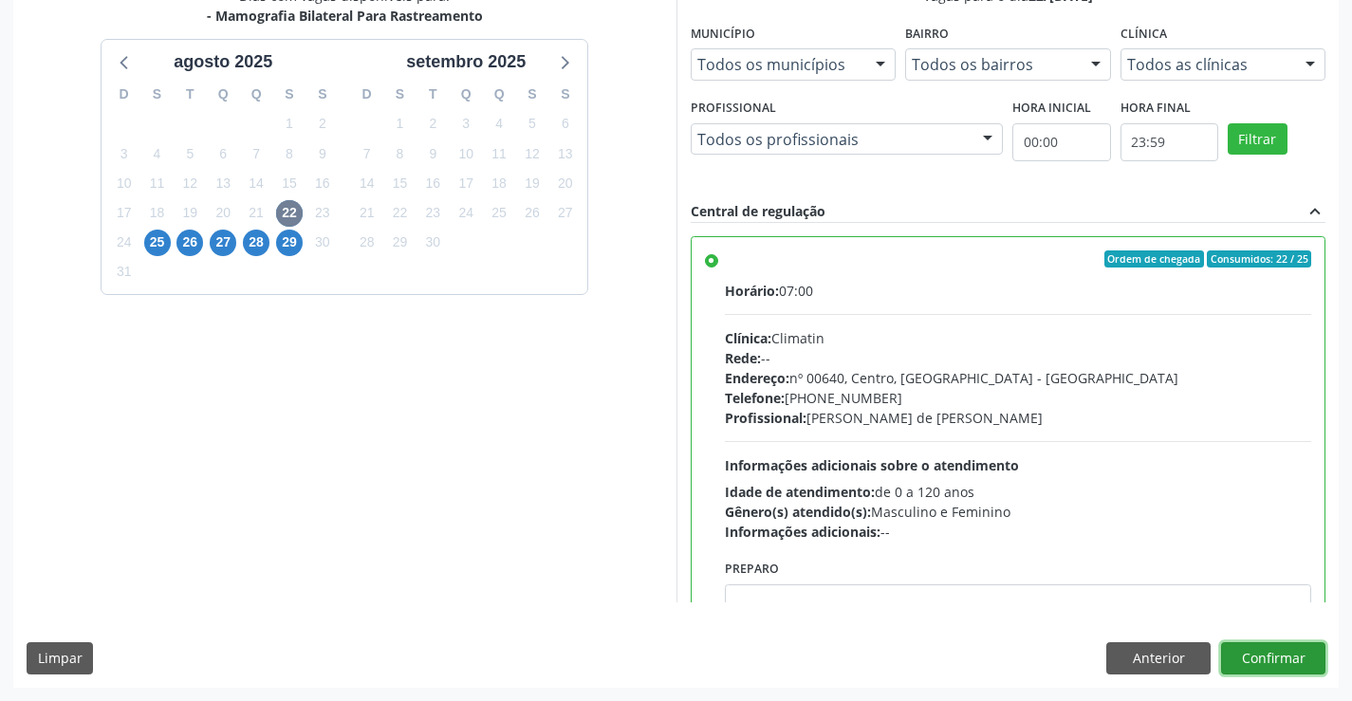
click at [1267, 669] on button "Confirmar" at bounding box center [1273, 659] width 104 height 32
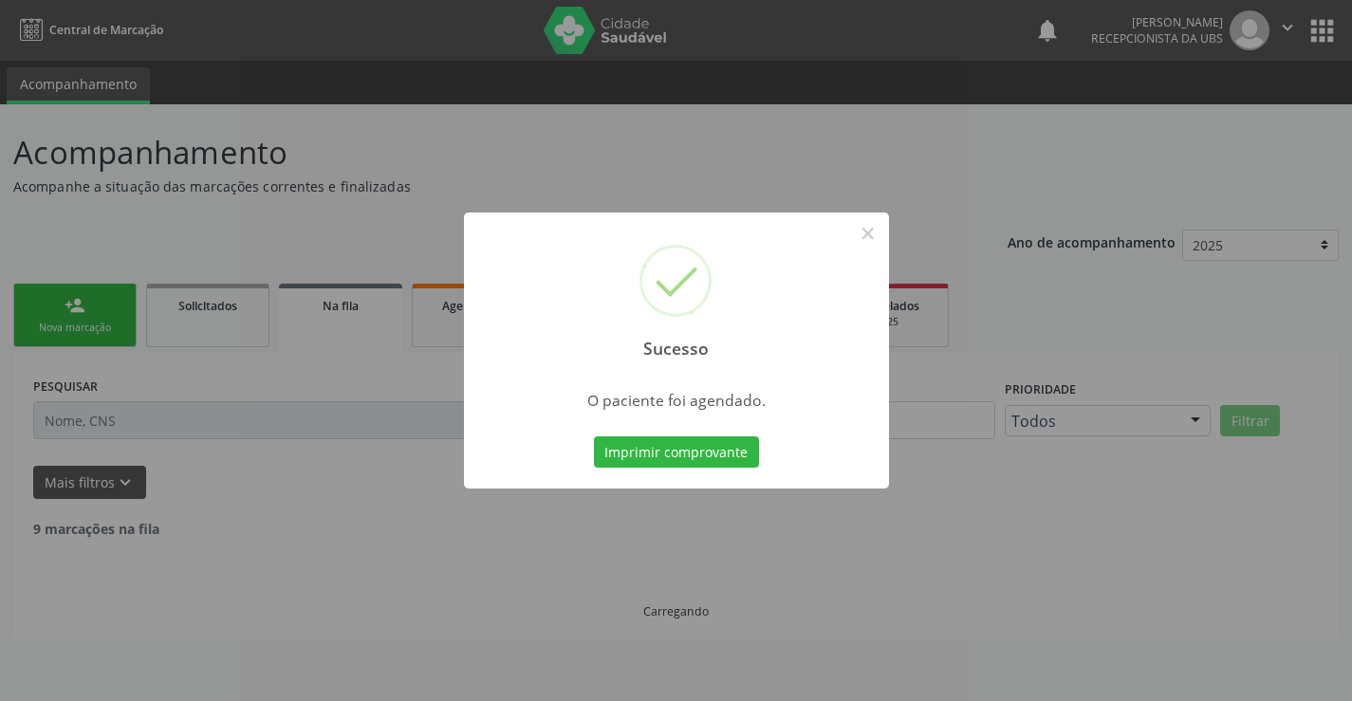
scroll to position [0, 0]
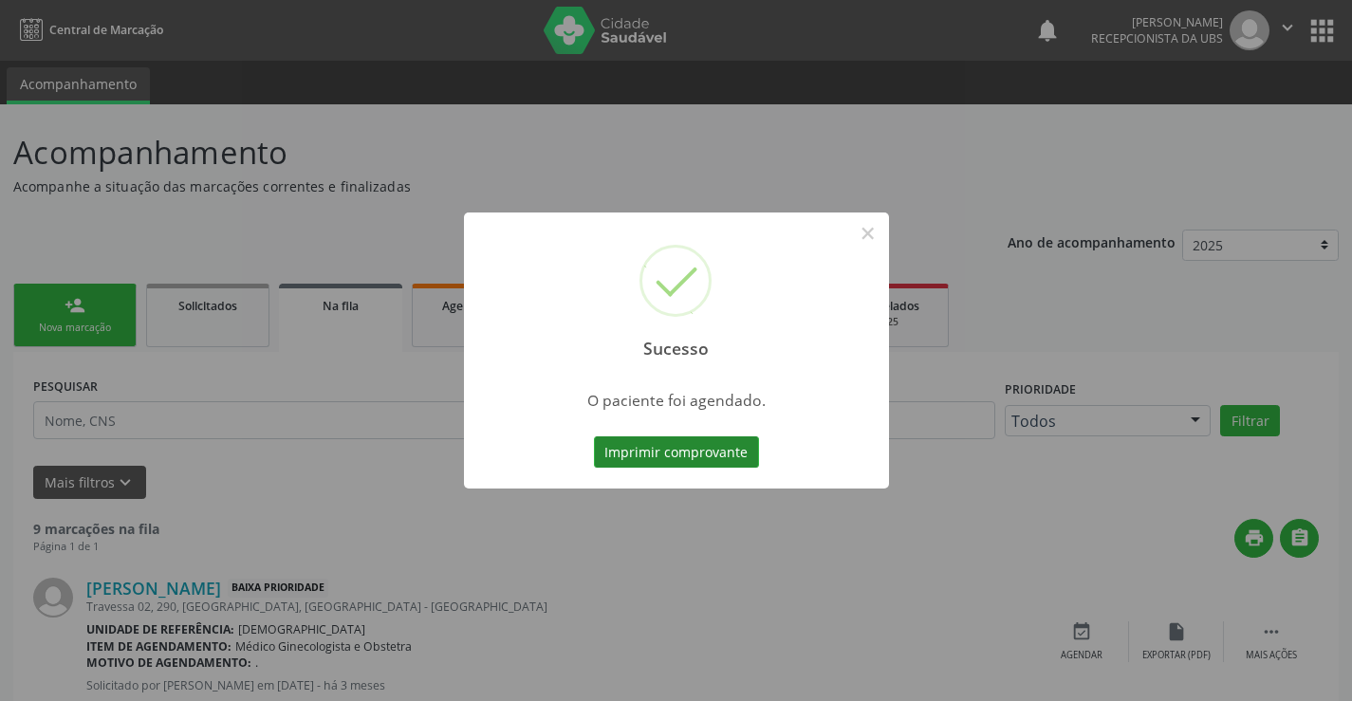
click at [701, 443] on button "Imprimir comprovante" at bounding box center [676, 453] width 165 height 32
